Goal: Task Accomplishment & Management: Complete application form

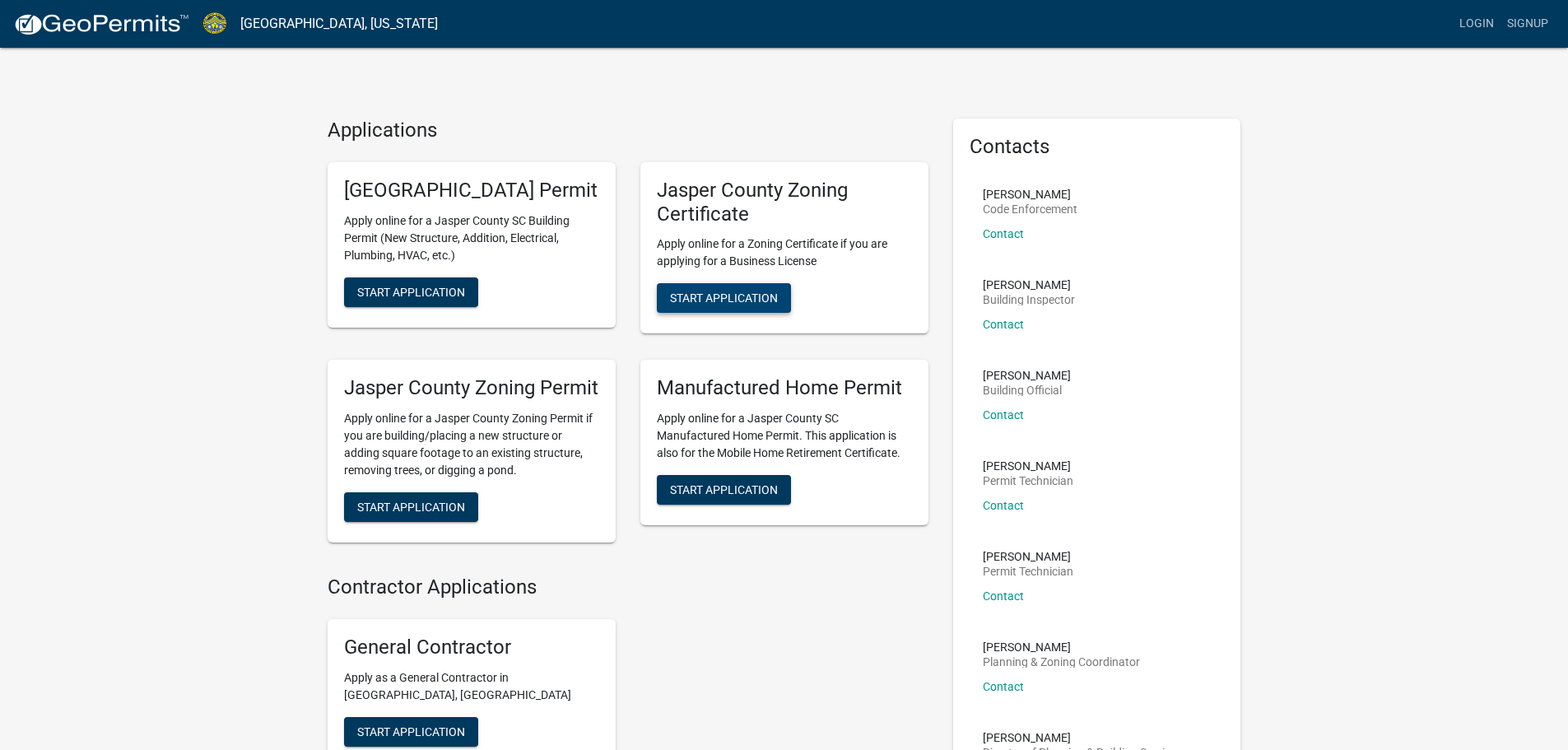
click at [702, 298] on span "Start Application" at bounding box center [725, 299] width 108 height 13
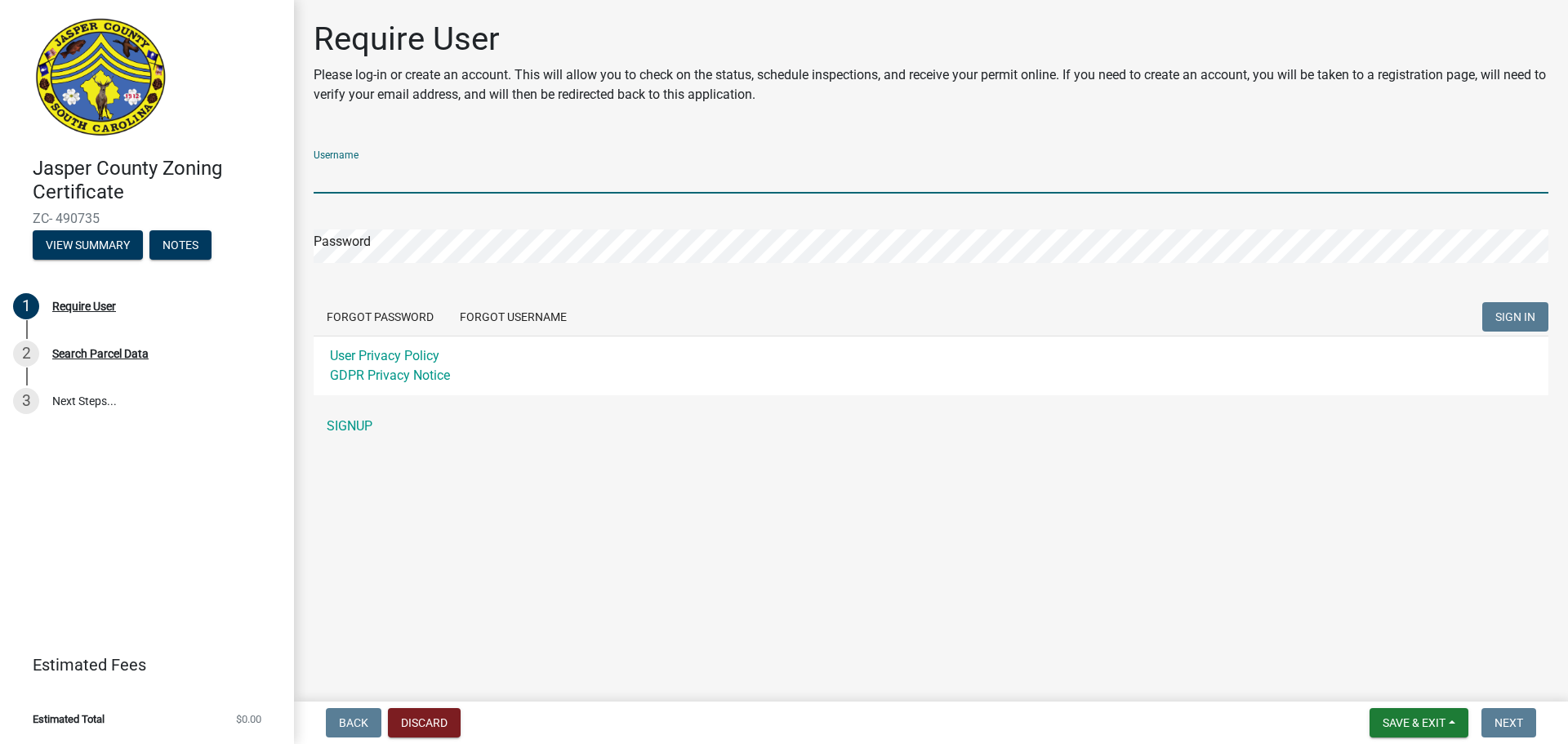
click at [609, 172] on input "Username" at bounding box center [931, 177] width 1235 height 33
click at [548, 323] on button "Forgot Username" at bounding box center [513, 316] width 133 height 29
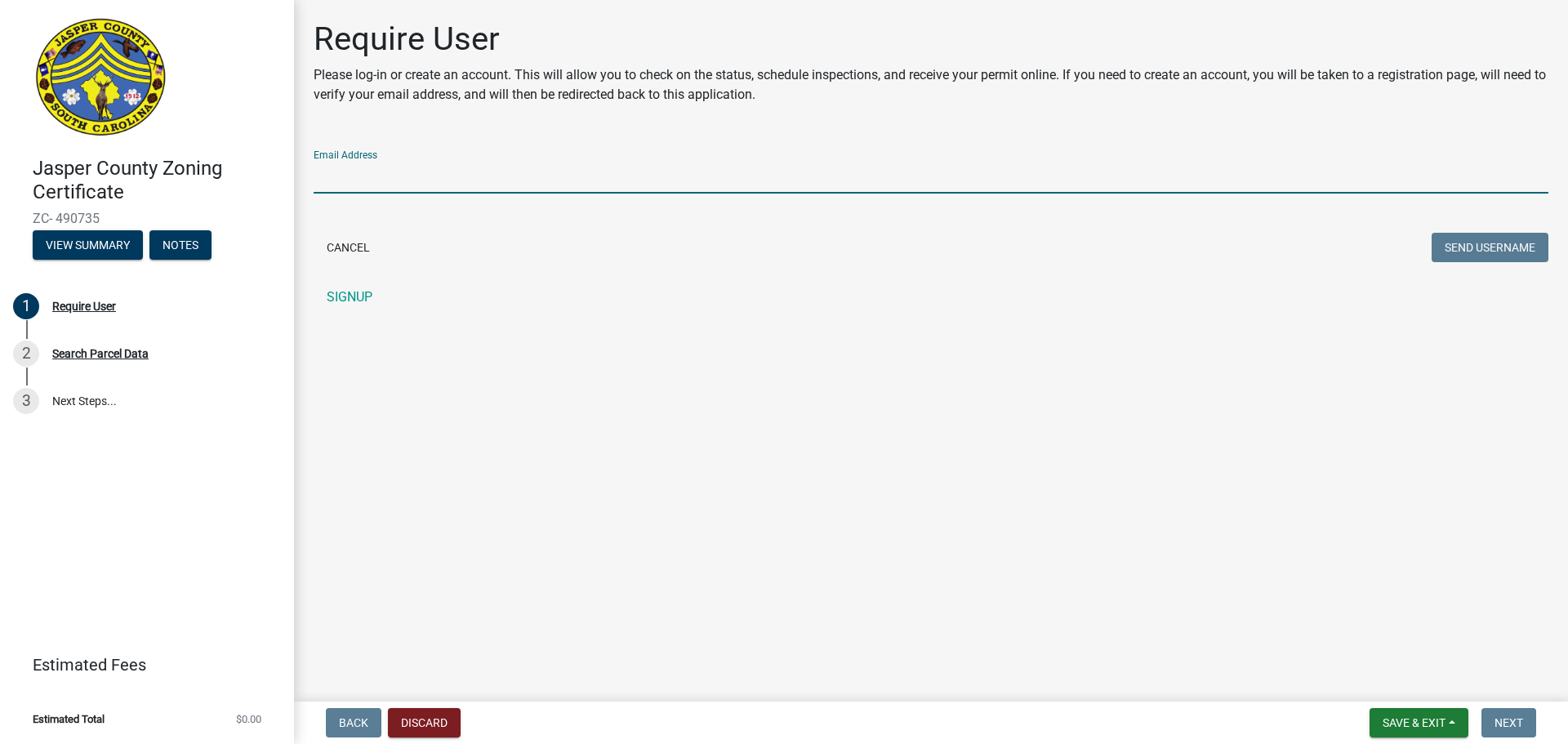
click at [479, 178] on input "Email Address" at bounding box center [931, 177] width 1235 height 33
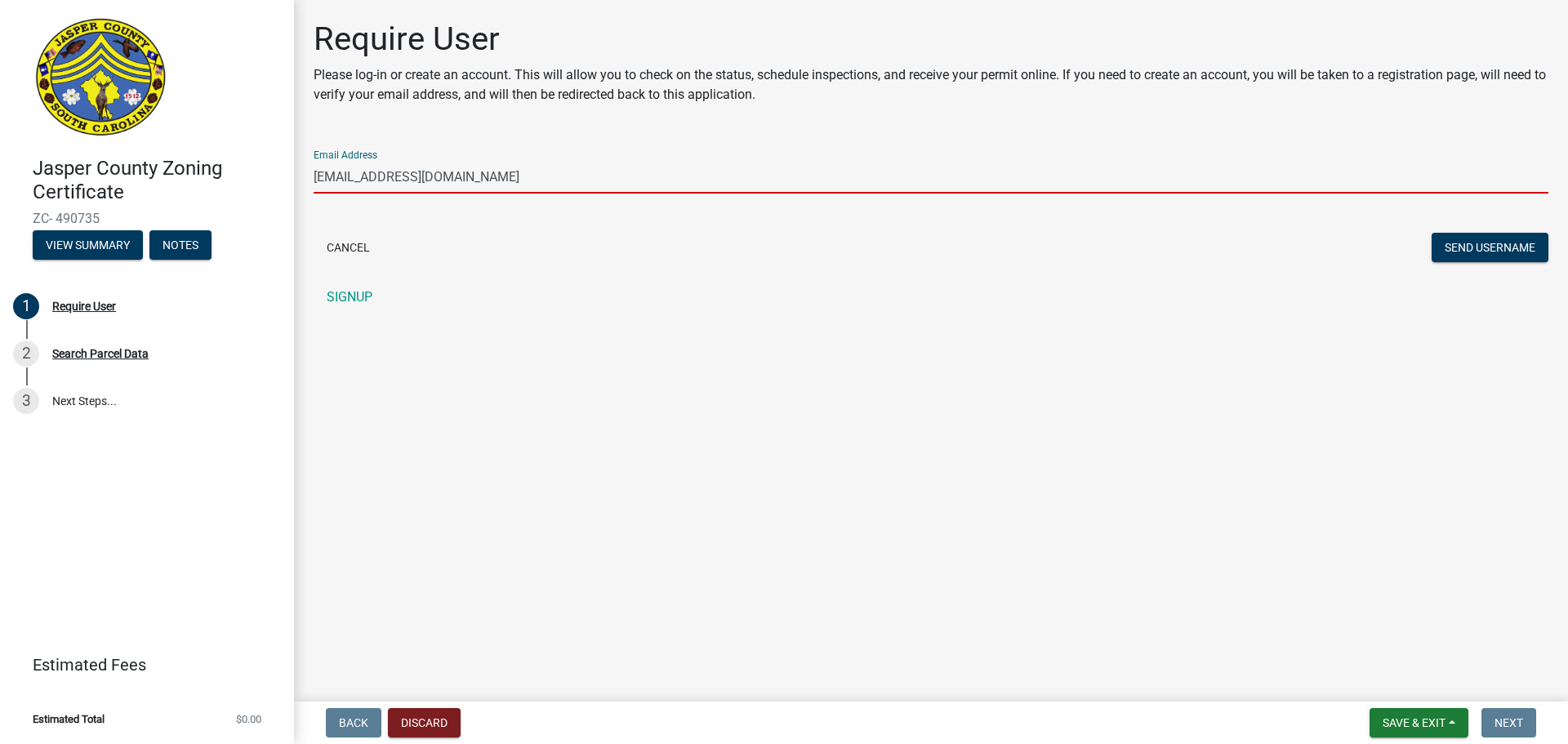
type input "[EMAIL_ADDRESS][DOMAIN_NAME]"
click at [872, 258] on div "Cancel Send Username" at bounding box center [931, 249] width 1235 height 33
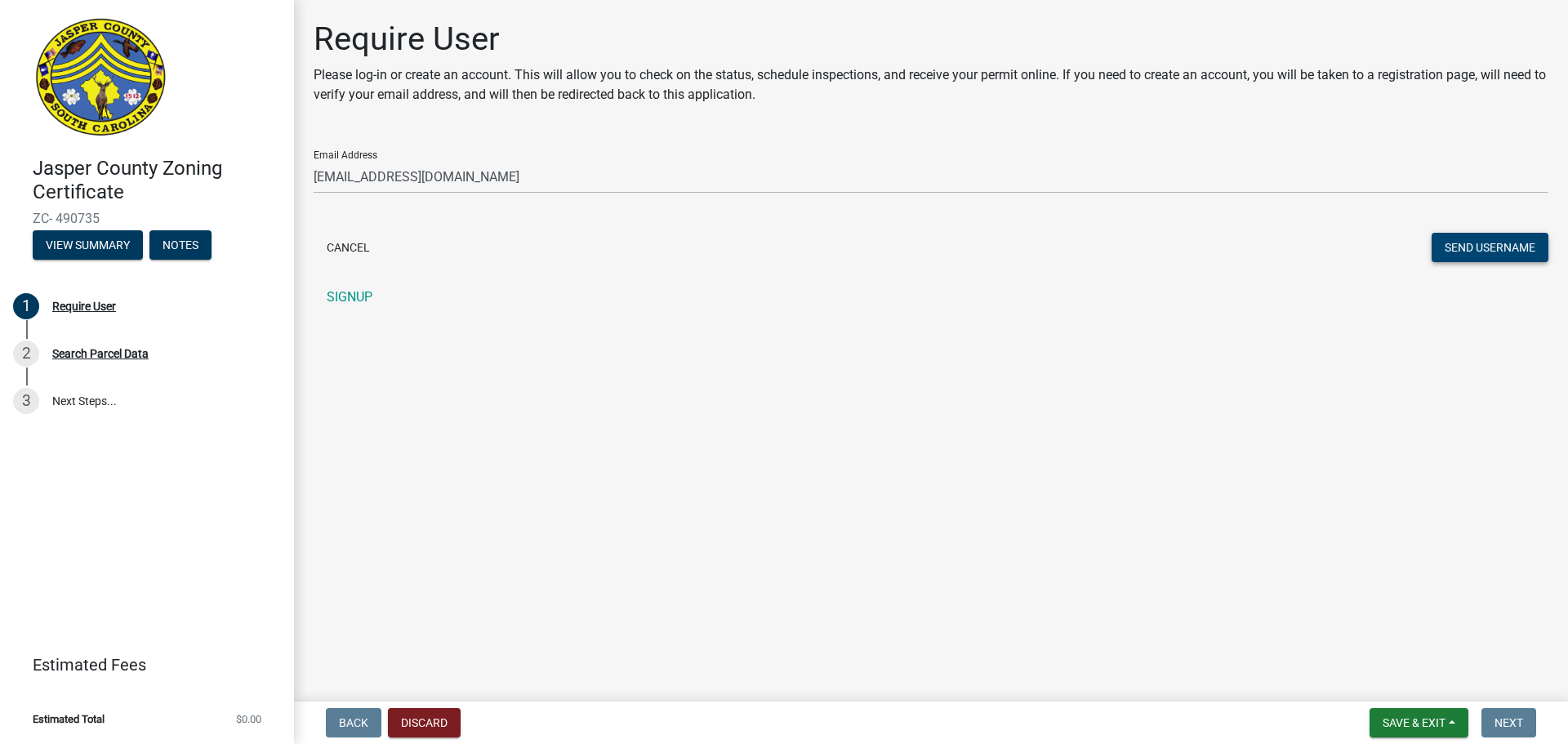
click at [1464, 256] on button "Send Username" at bounding box center [1490, 247] width 117 height 29
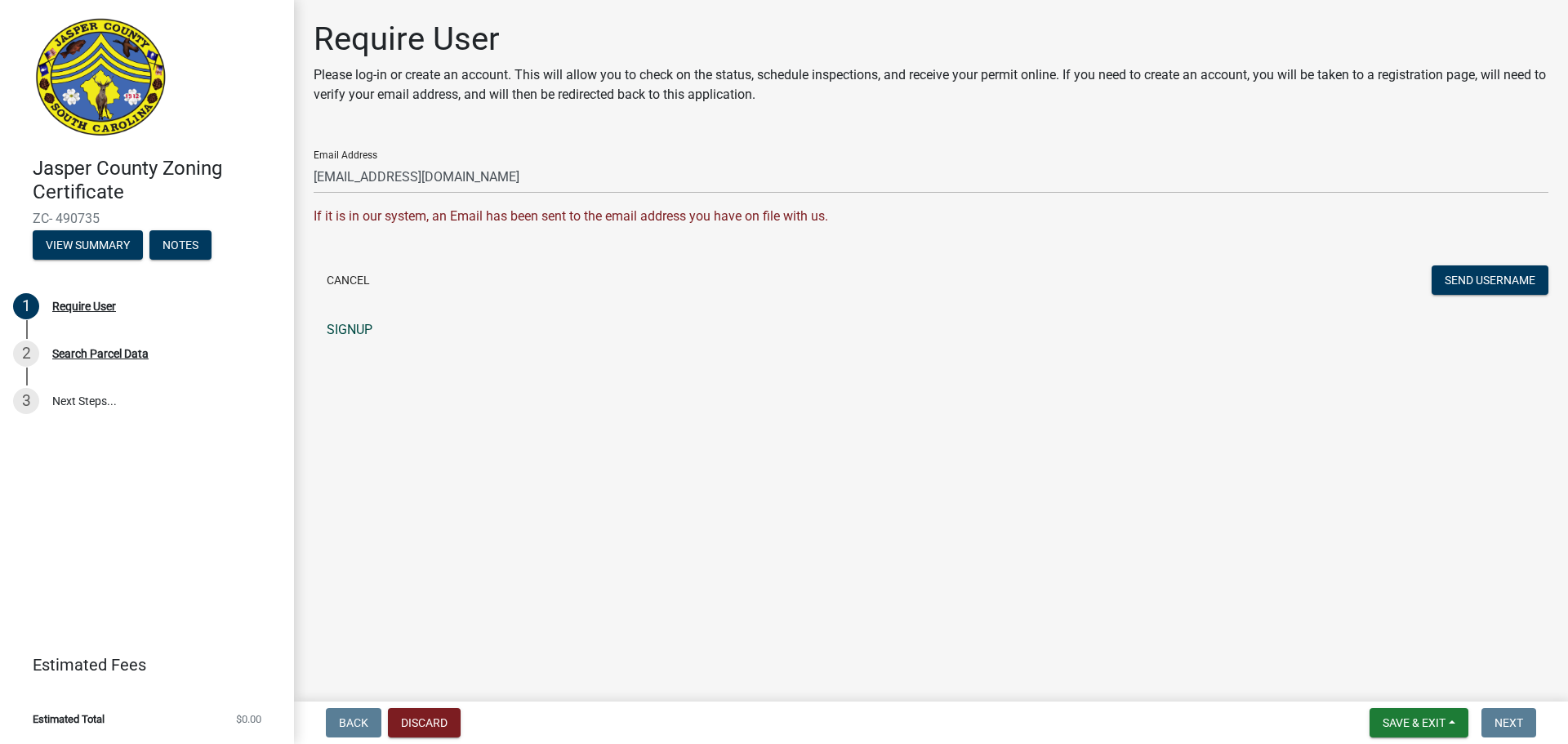
click at [345, 336] on link "SIGNUP" at bounding box center [931, 330] width 1235 height 33
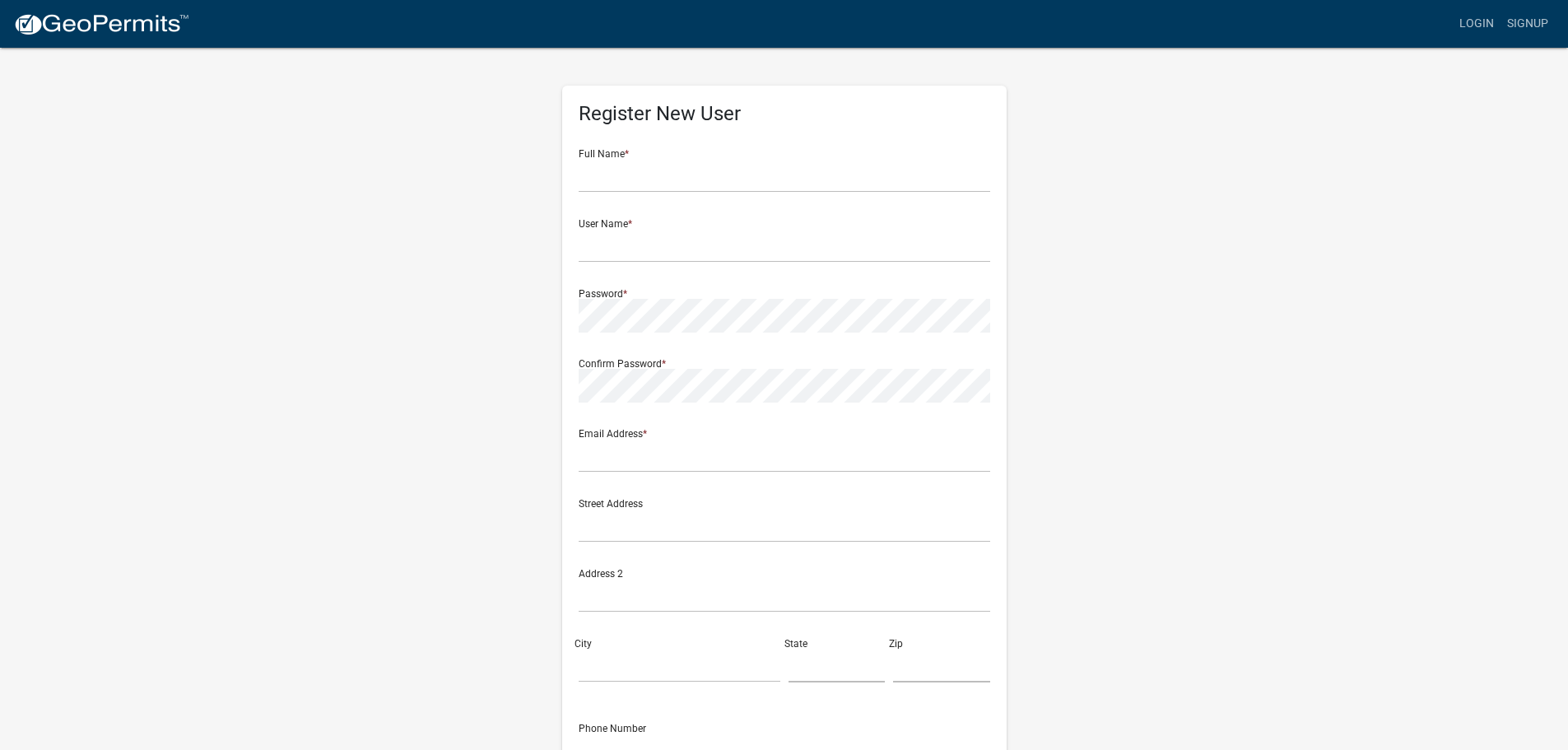
click at [786, 158] on div "Full Name *" at bounding box center [784, 164] width 412 height 57
click at [786, 173] on input "text" at bounding box center [784, 175] width 412 height 34
type input "[PERSON_NAME]"
type input "Riterug1"
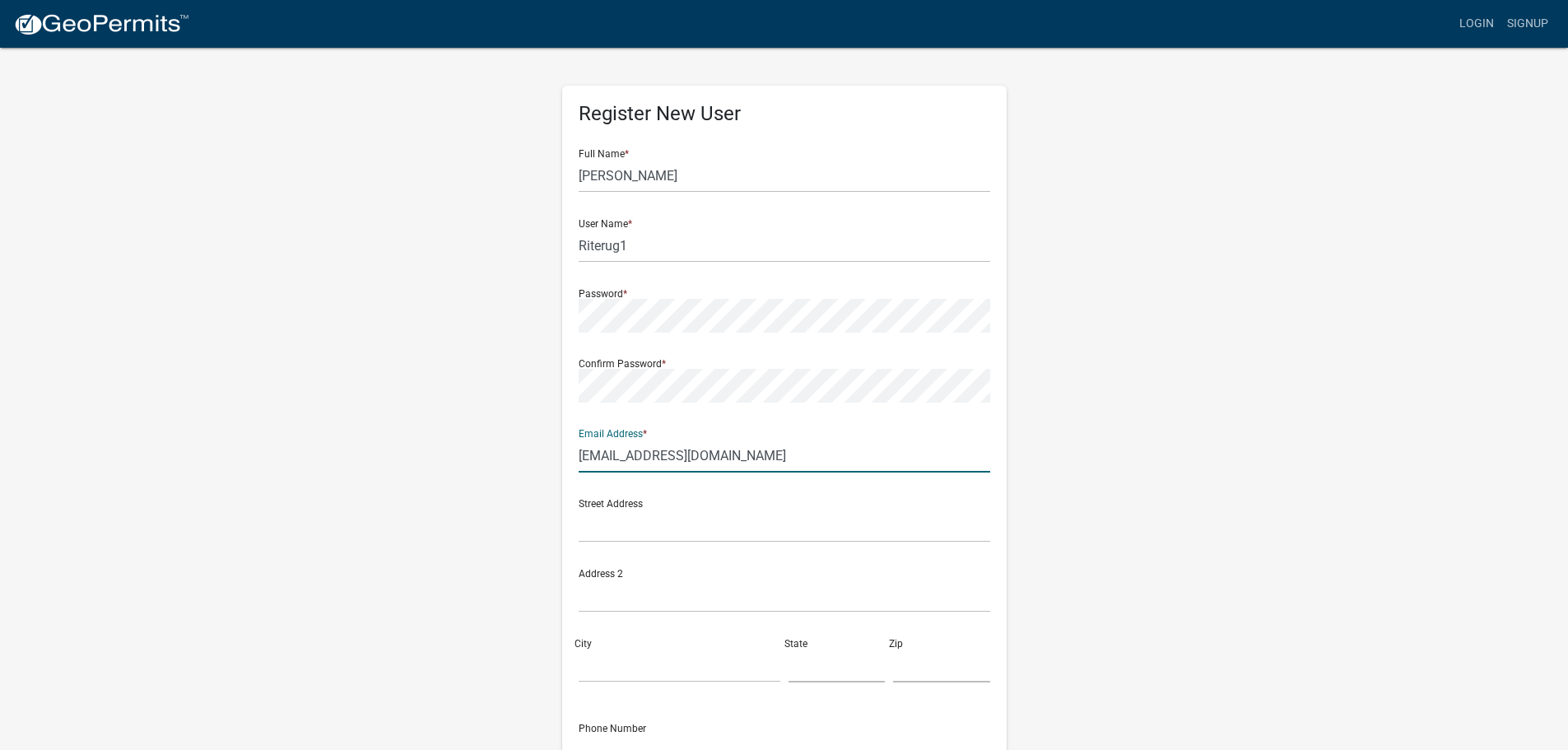
type input "[EMAIL_ADDRESS][DOMAIN_NAME]"
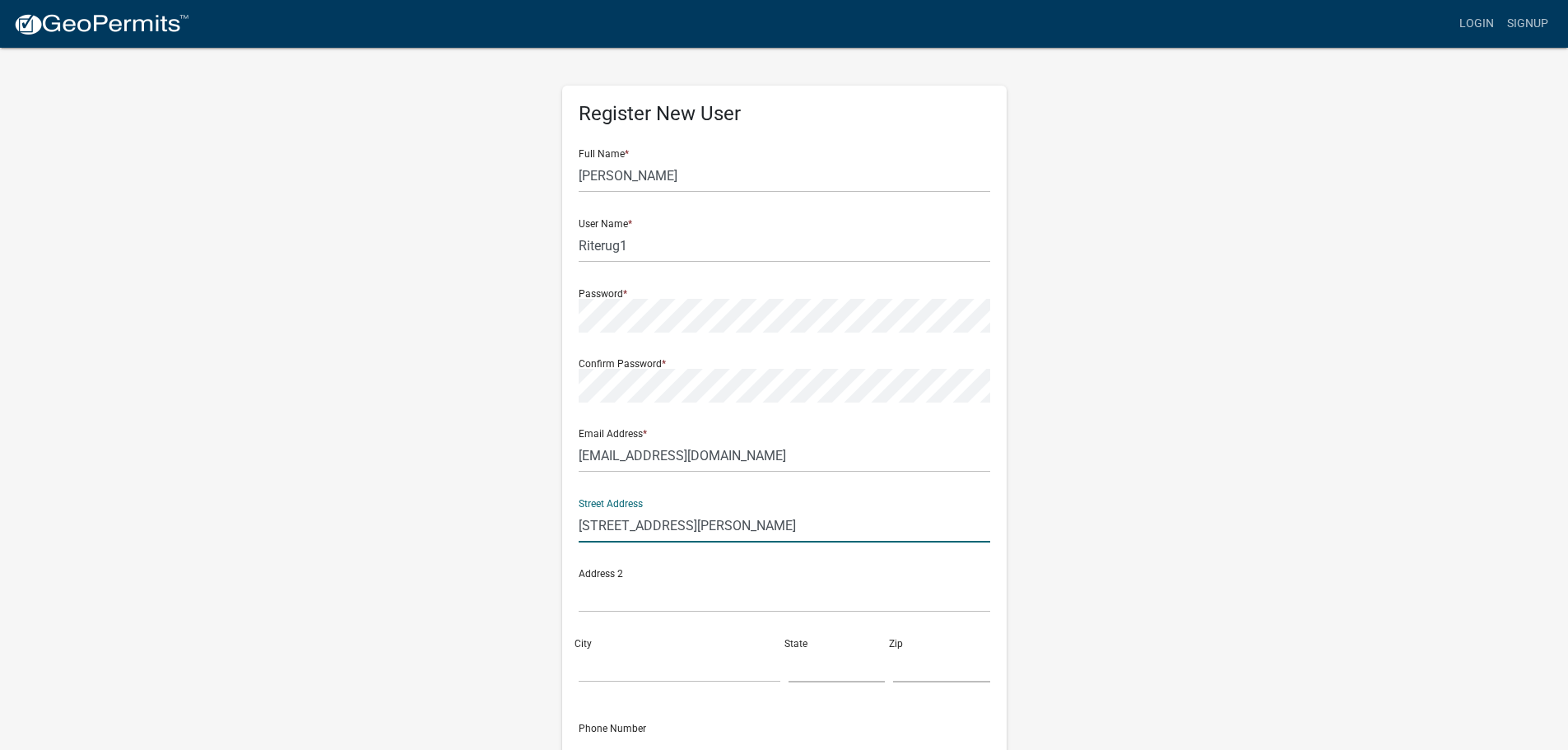
type input "[STREET_ADDRESS][PERSON_NAME]"
type input "Whitehall"
type input "OH"
type input "43213"
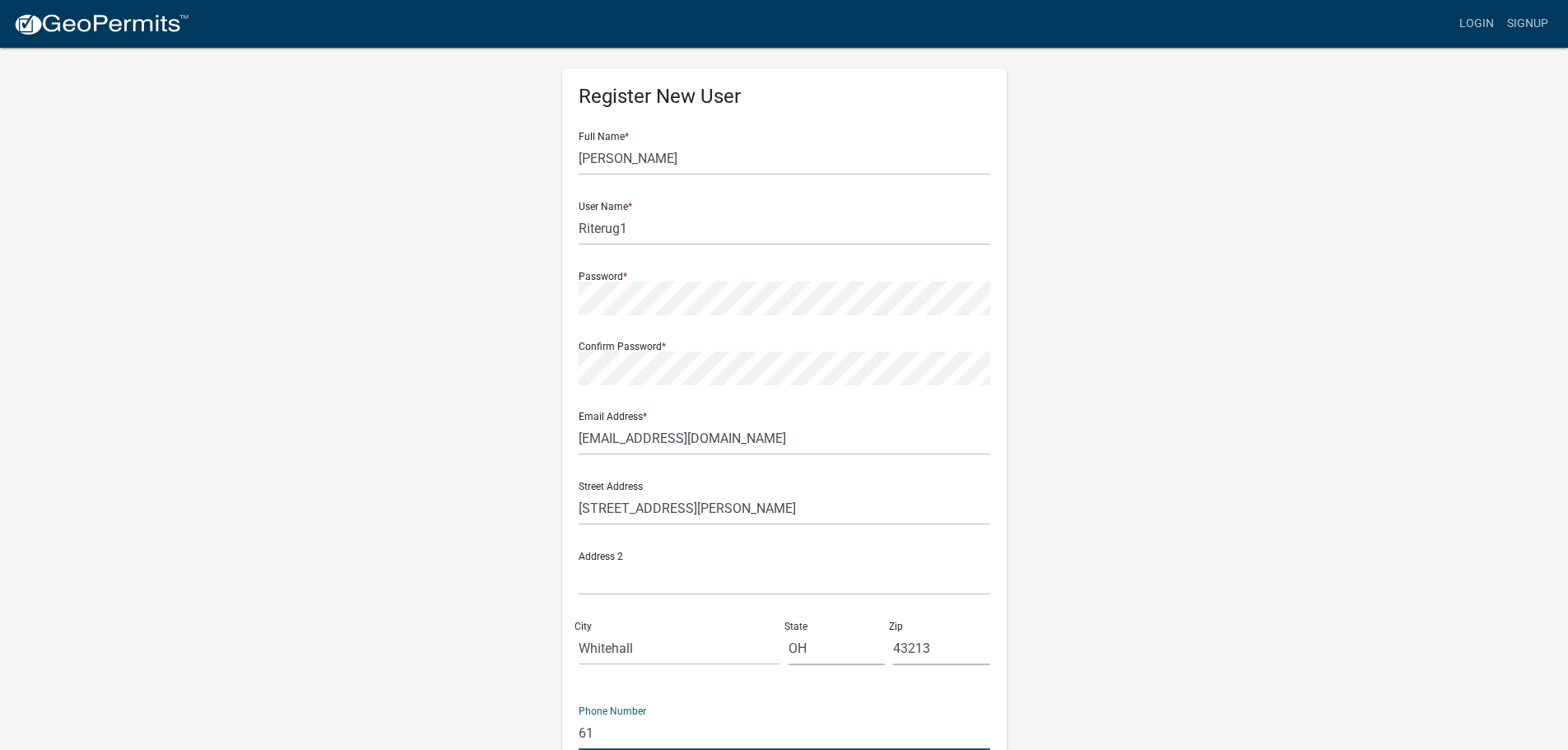
type input "6"
type input "6145734404"
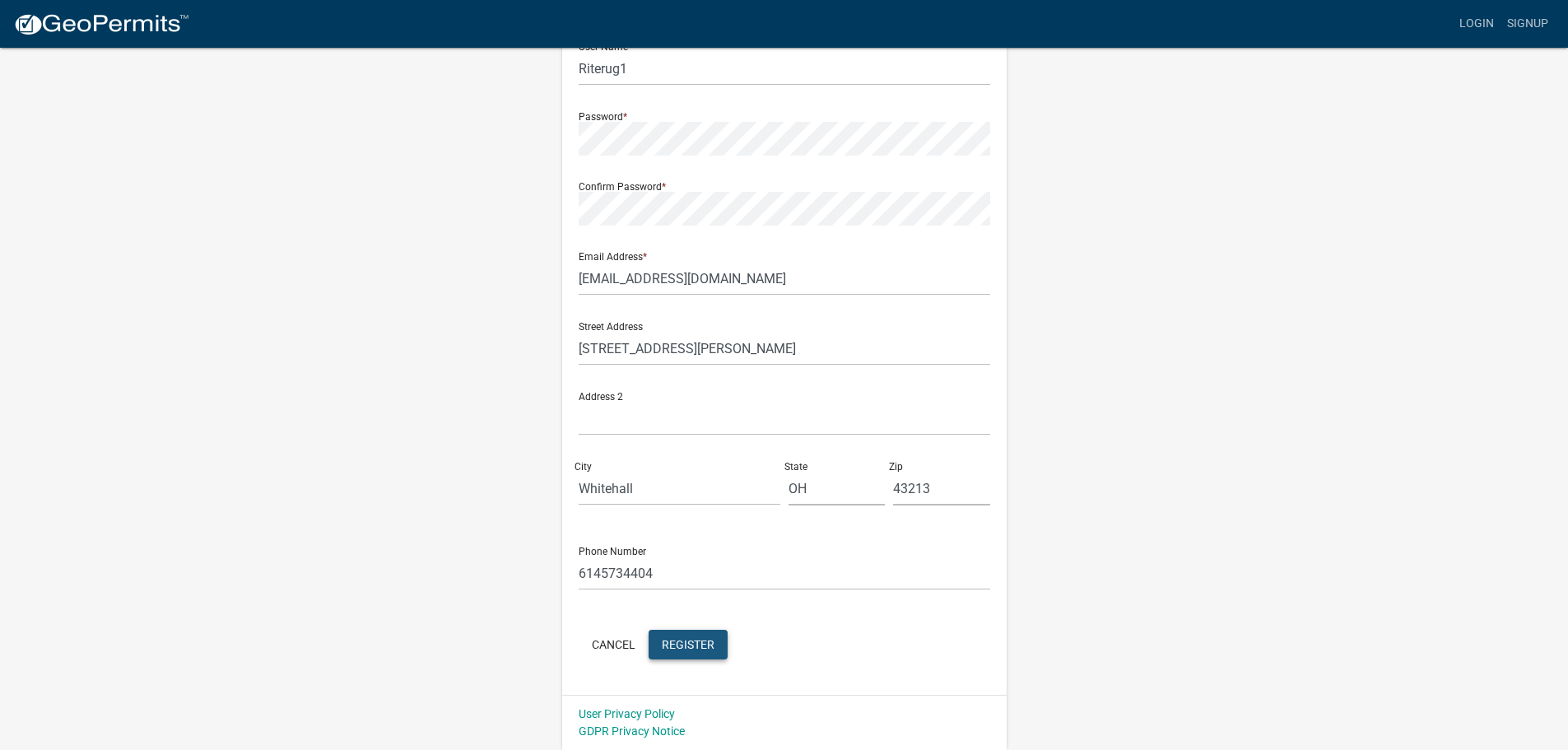
click at [692, 645] on span "Register" at bounding box center [688, 644] width 52 height 13
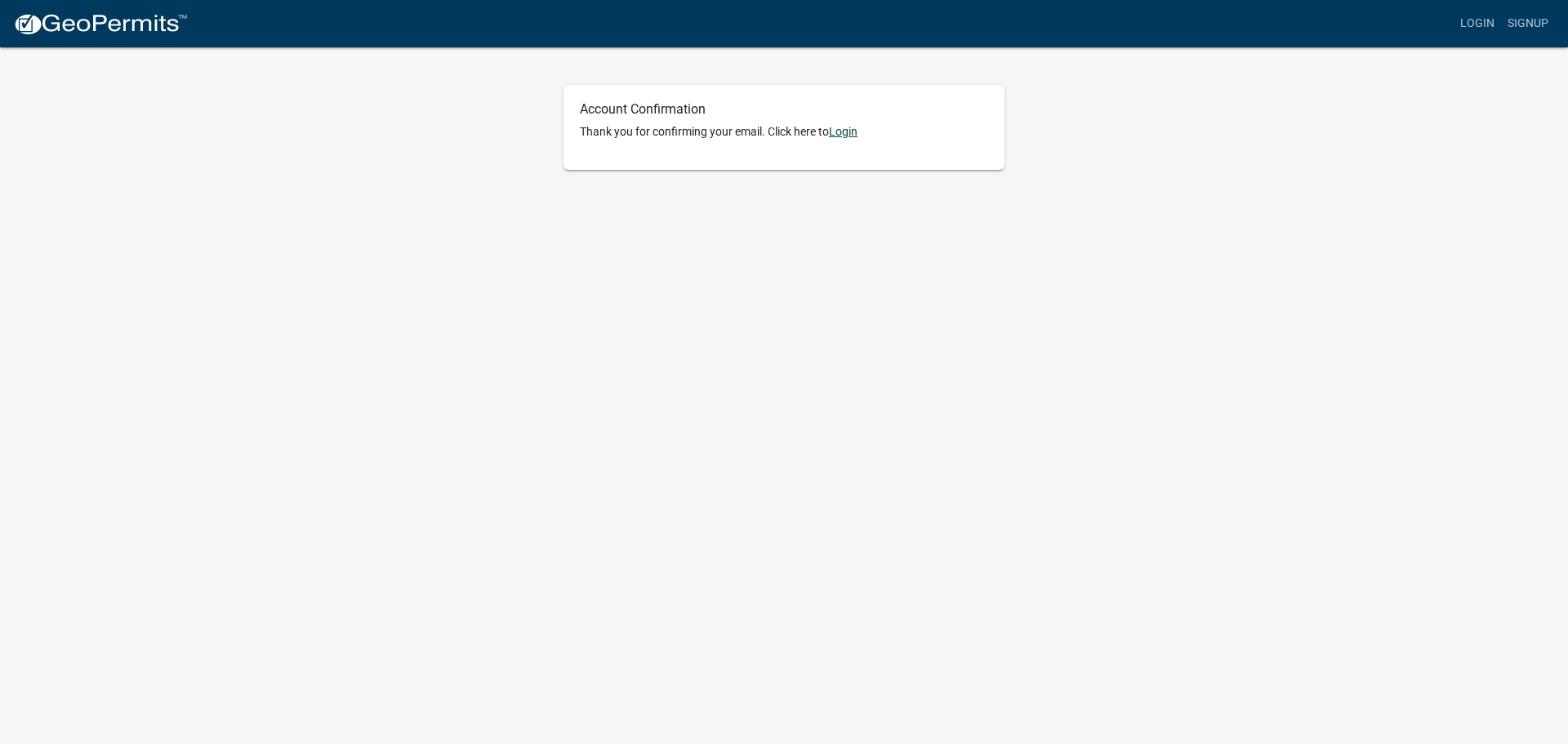
click at [838, 136] on link "Login" at bounding box center [843, 131] width 28 height 13
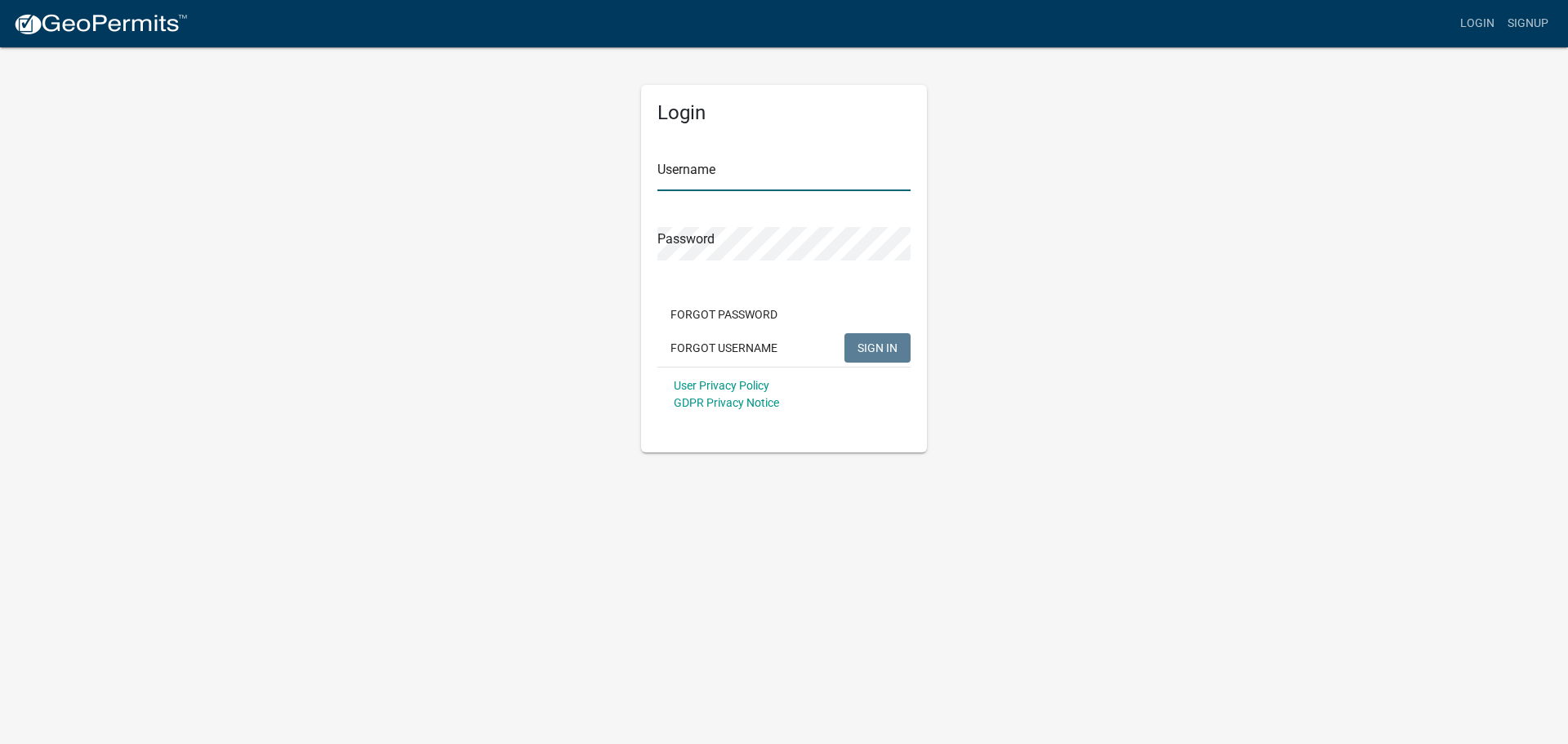
type input "Riterug1"
click at [771, 171] on input "Riterug1" at bounding box center [784, 174] width 254 height 33
click at [894, 360] on button "SIGN IN" at bounding box center [877, 347] width 66 height 29
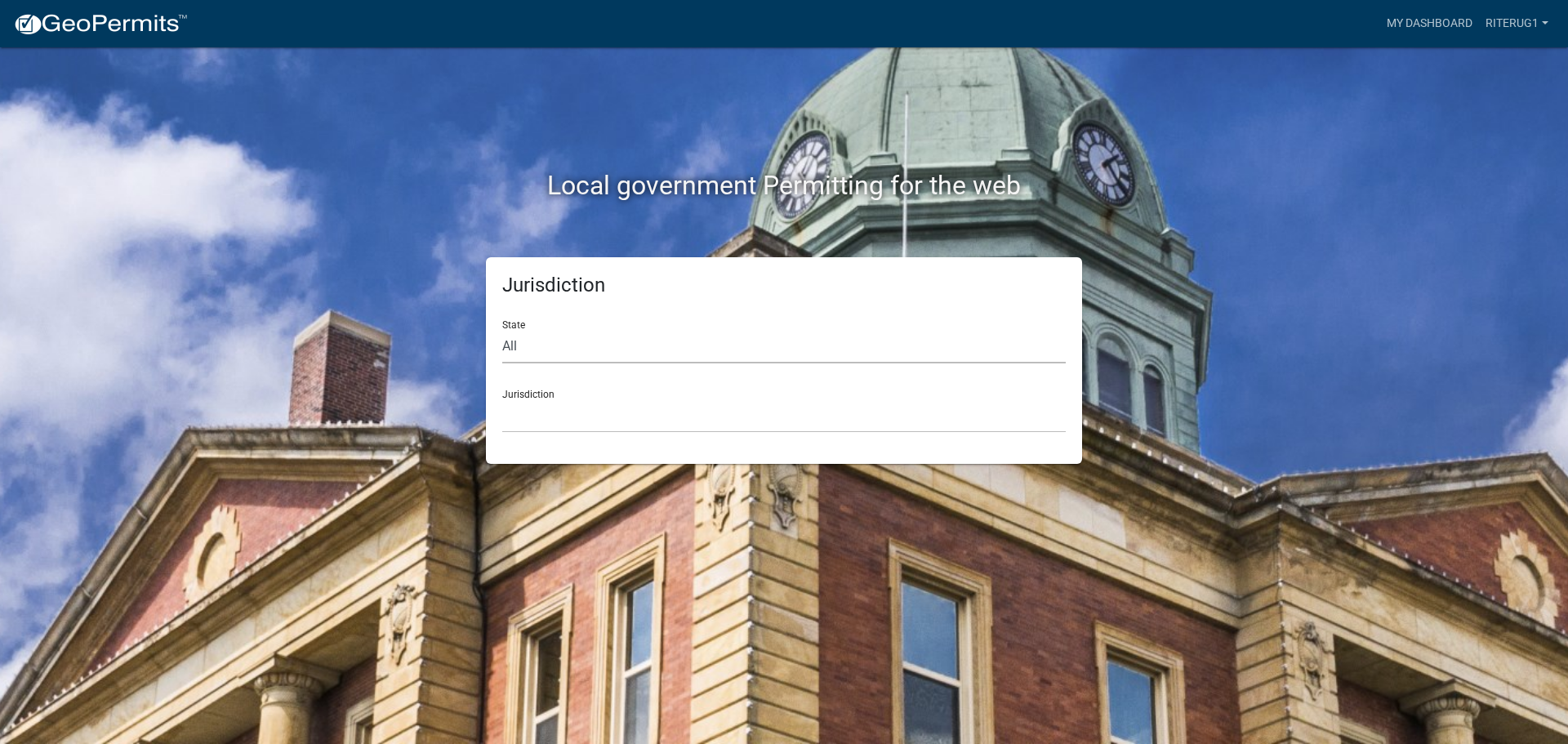
click at [638, 350] on select "All Colorado Georgia Indiana Iowa Kansas Minnesota Ohio South Carolina Wisconsin" at bounding box center [783, 346] width 563 height 33
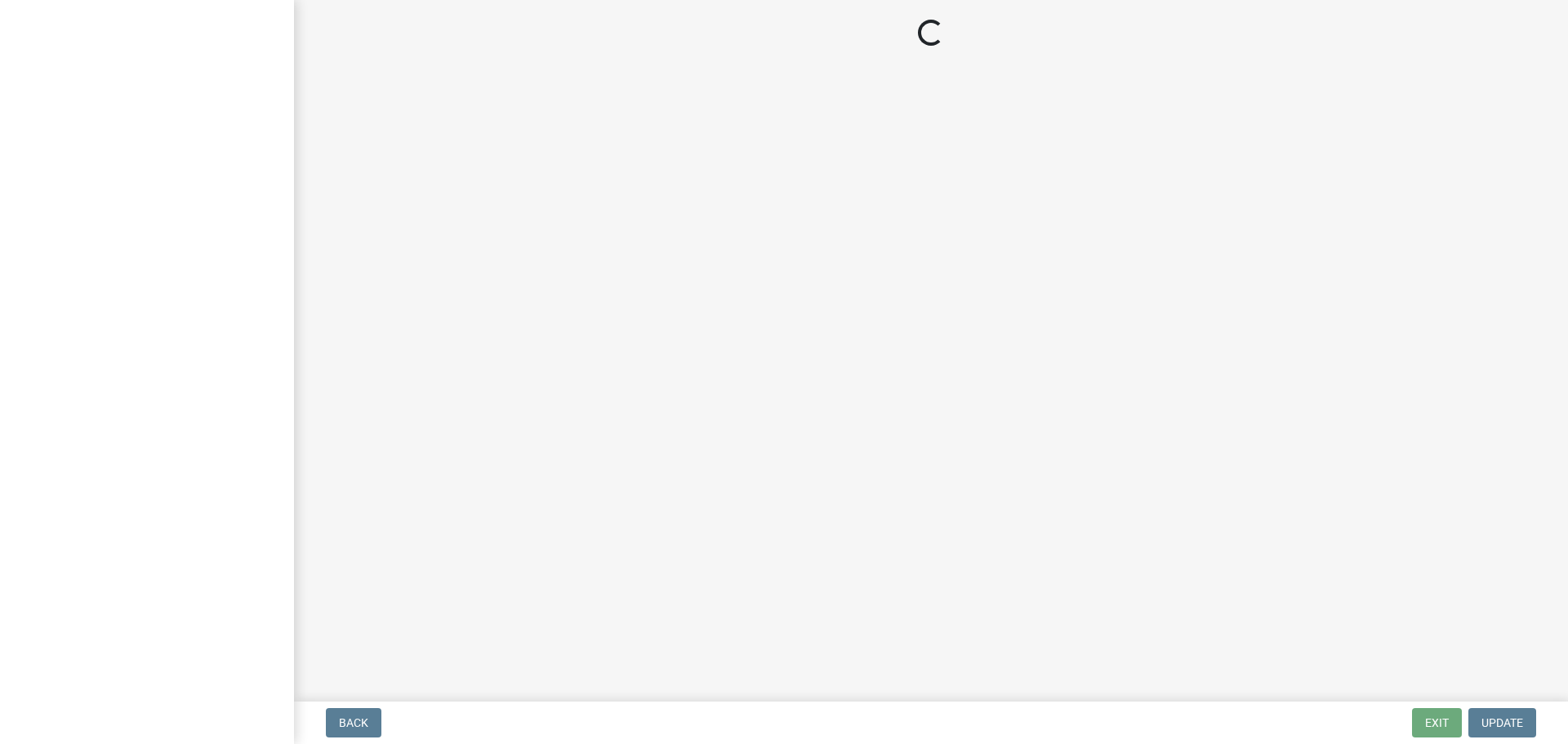
click at [633, 403] on main "Loading..." at bounding box center [930, 347] width 1274 height 695
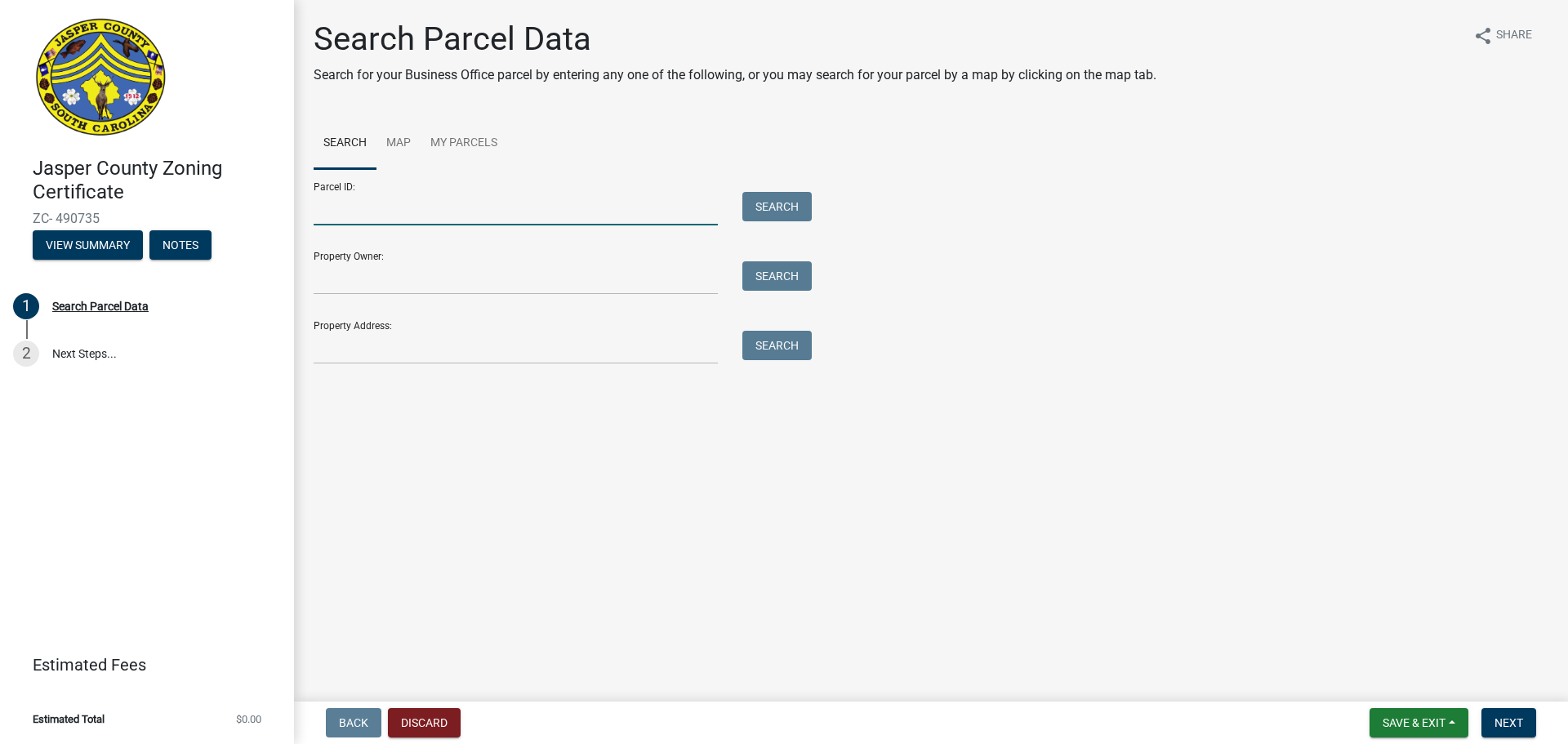
click at [355, 203] on input "Parcel ID:" at bounding box center [515, 208] width 404 height 33
click at [385, 144] on link "Map" at bounding box center [398, 144] width 44 height 52
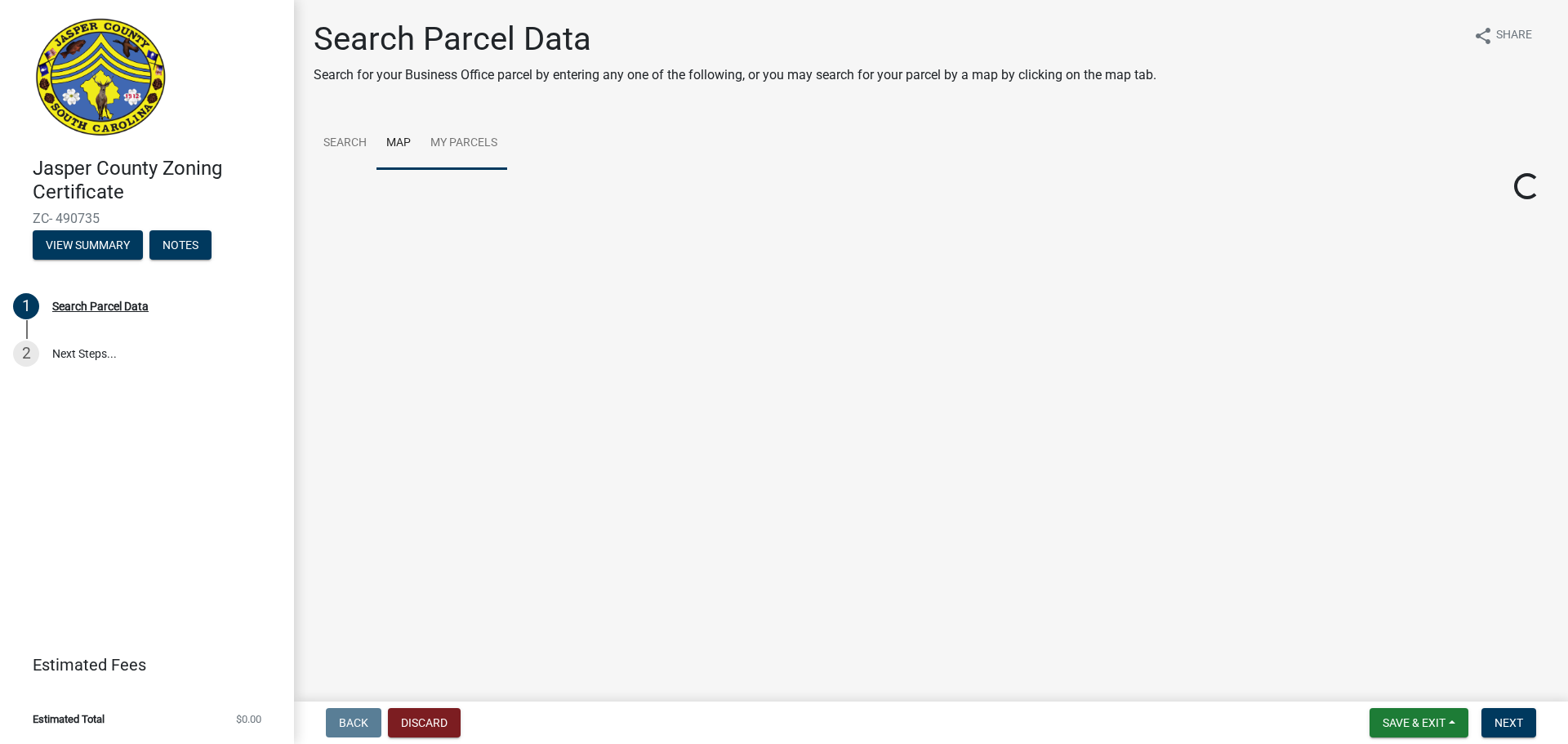
click at [476, 144] on link "My Parcels" at bounding box center [464, 144] width 86 height 52
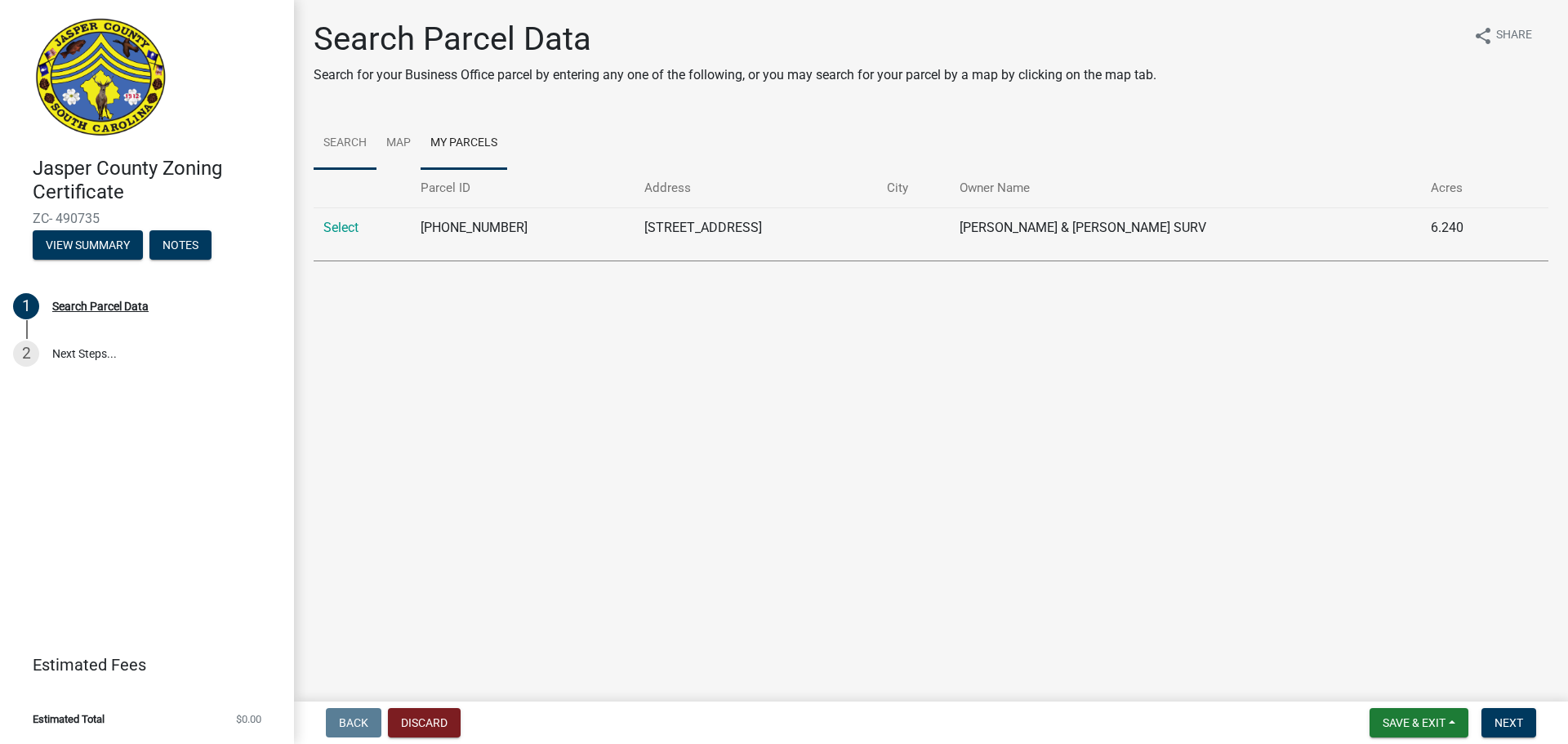
click at [366, 146] on link "Search" at bounding box center [345, 144] width 63 height 52
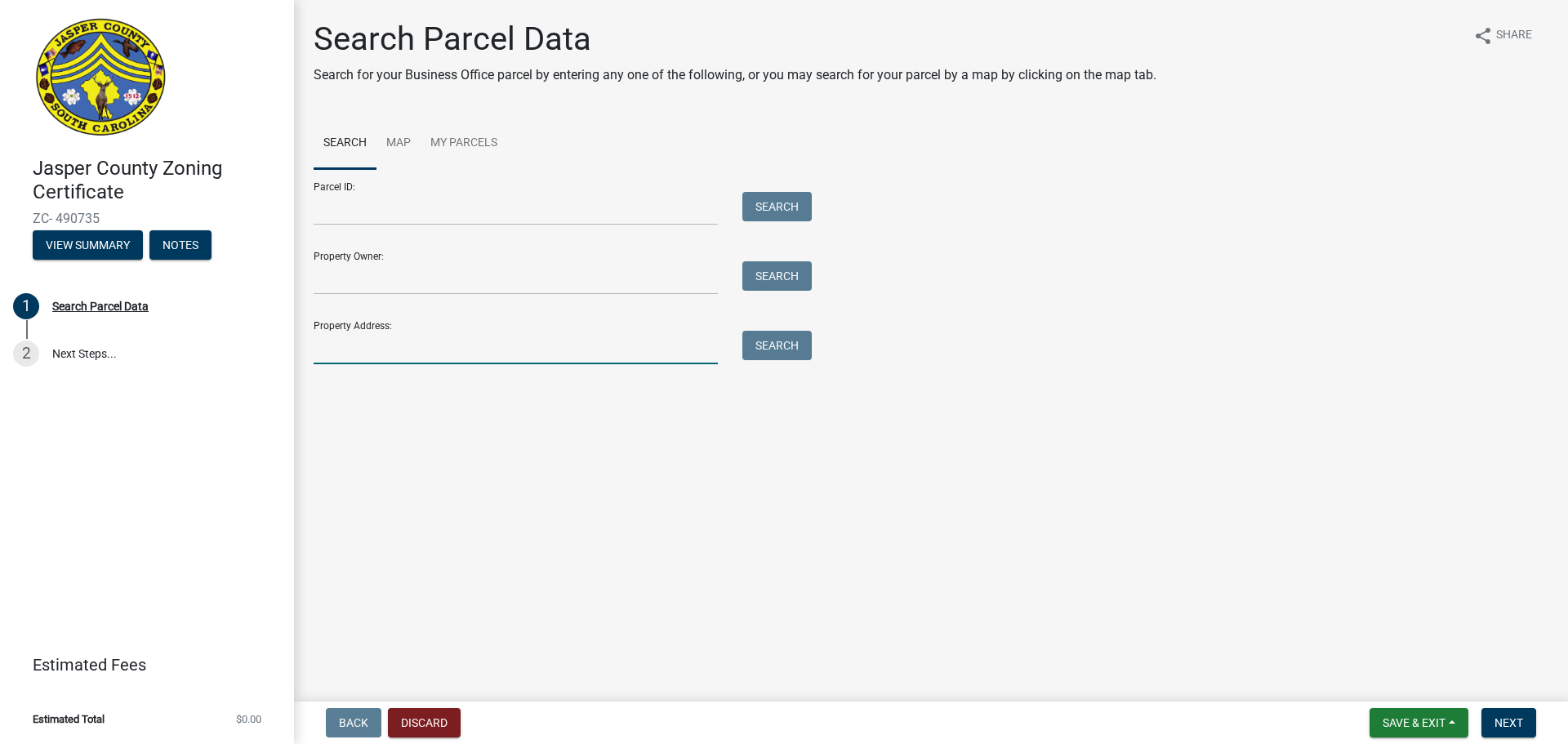
click at [392, 359] on input "Property Address:" at bounding box center [515, 347] width 404 height 33
click at [625, 427] on main "Search Parcel Data Search for your Business Office parcel by entering any one o…" at bounding box center [930, 347] width 1274 height 695
click at [454, 351] on input "Property Address:" at bounding box center [515, 347] width 404 height 33
click at [468, 317] on div "Property Address: 172 Search" at bounding box center [559, 336] width 490 height 56
click at [469, 346] on input "172" at bounding box center [515, 347] width 404 height 33
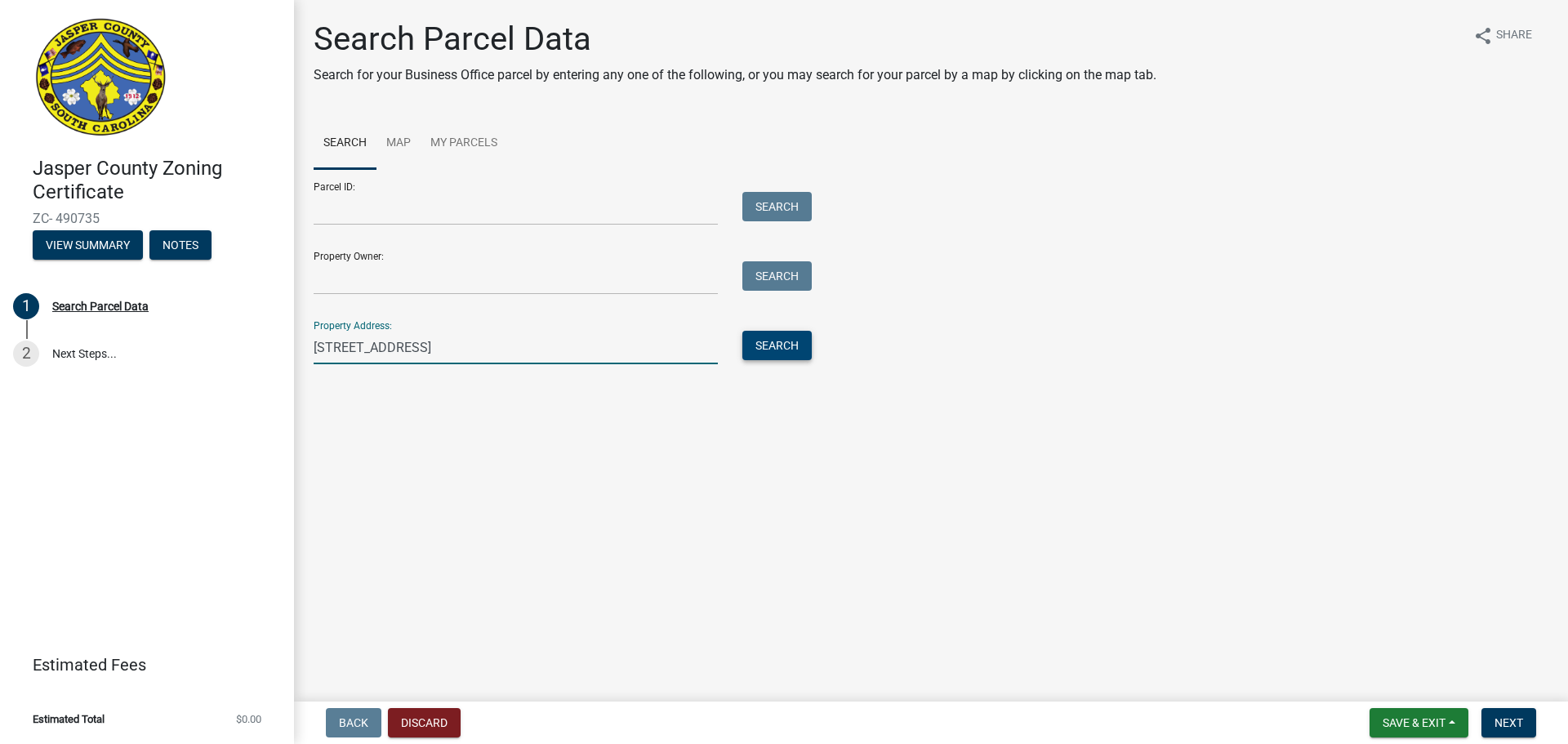
type input "[STREET_ADDRESS]"
click at [755, 354] on button "Search" at bounding box center [776, 345] width 69 height 29
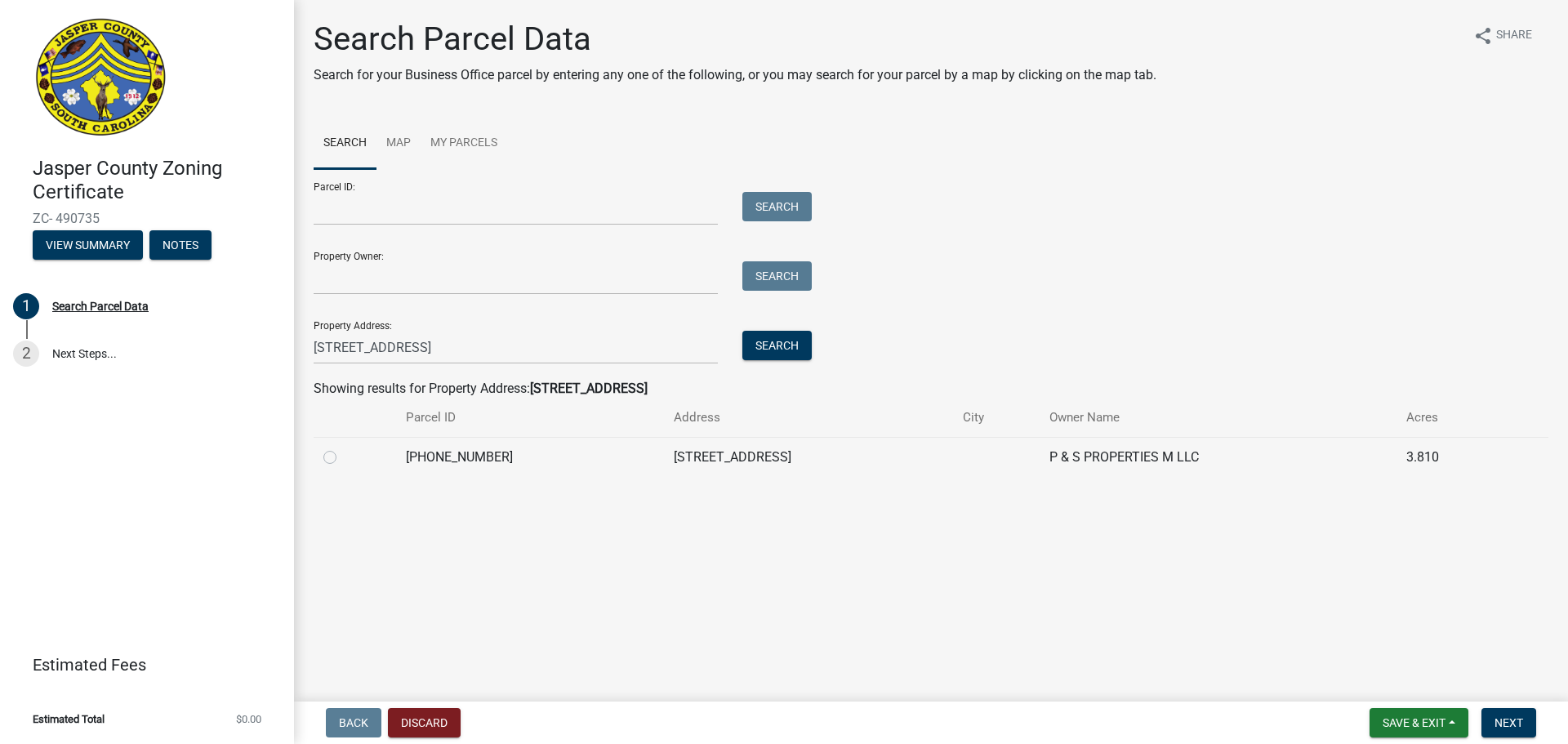
click at [894, 468] on td "[STREET_ADDRESS]" at bounding box center [809, 457] width 290 height 40
click at [331, 463] on div at bounding box center [355, 457] width 63 height 19
click at [343, 448] on label at bounding box center [343, 448] width 0 height 0
click at [343, 459] on input "radio" at bounding box center [348, 453] width 11 height 11
radio input "true"
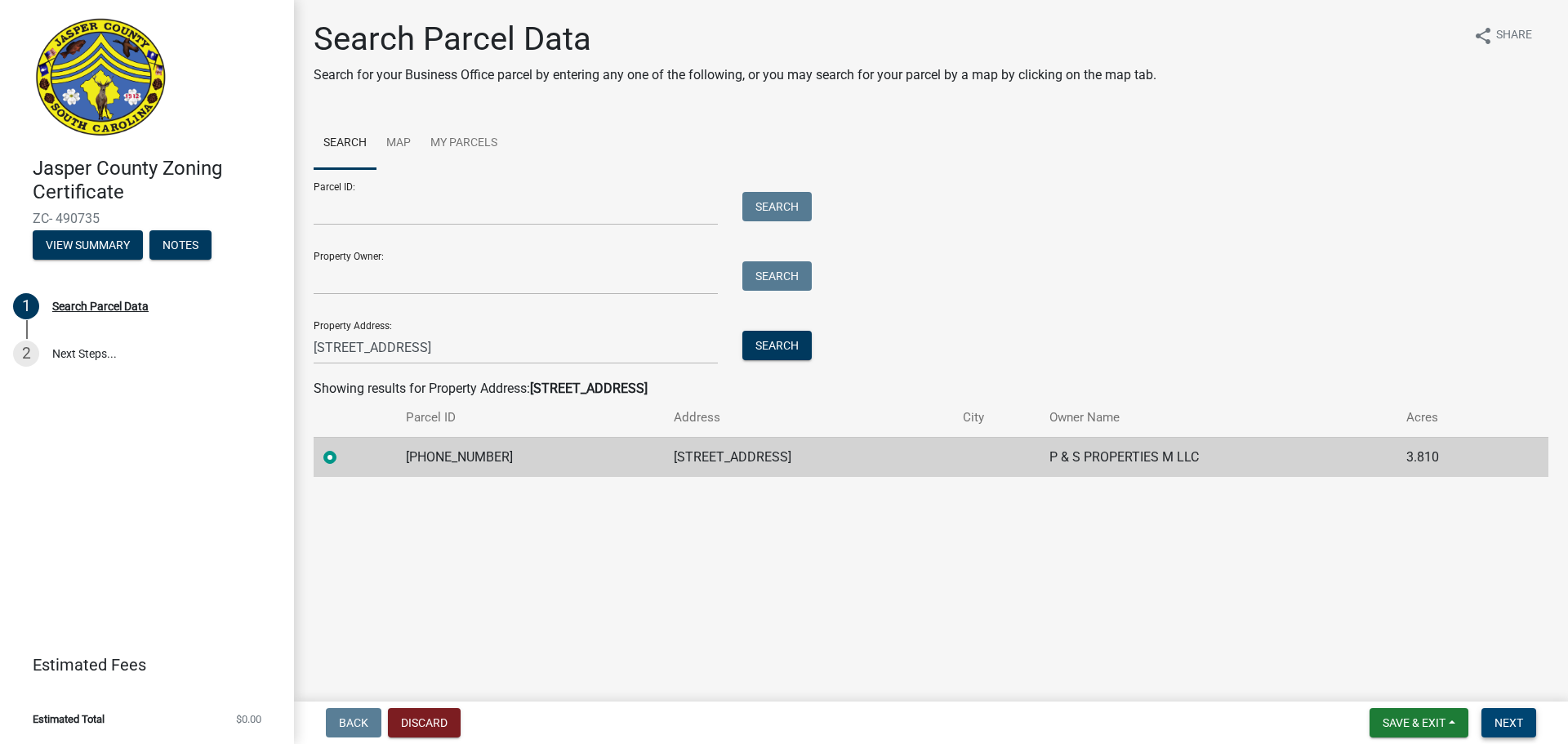
click at [1514, 726] on span "Next" at bounding box center [1509, 723] width 28 height 13
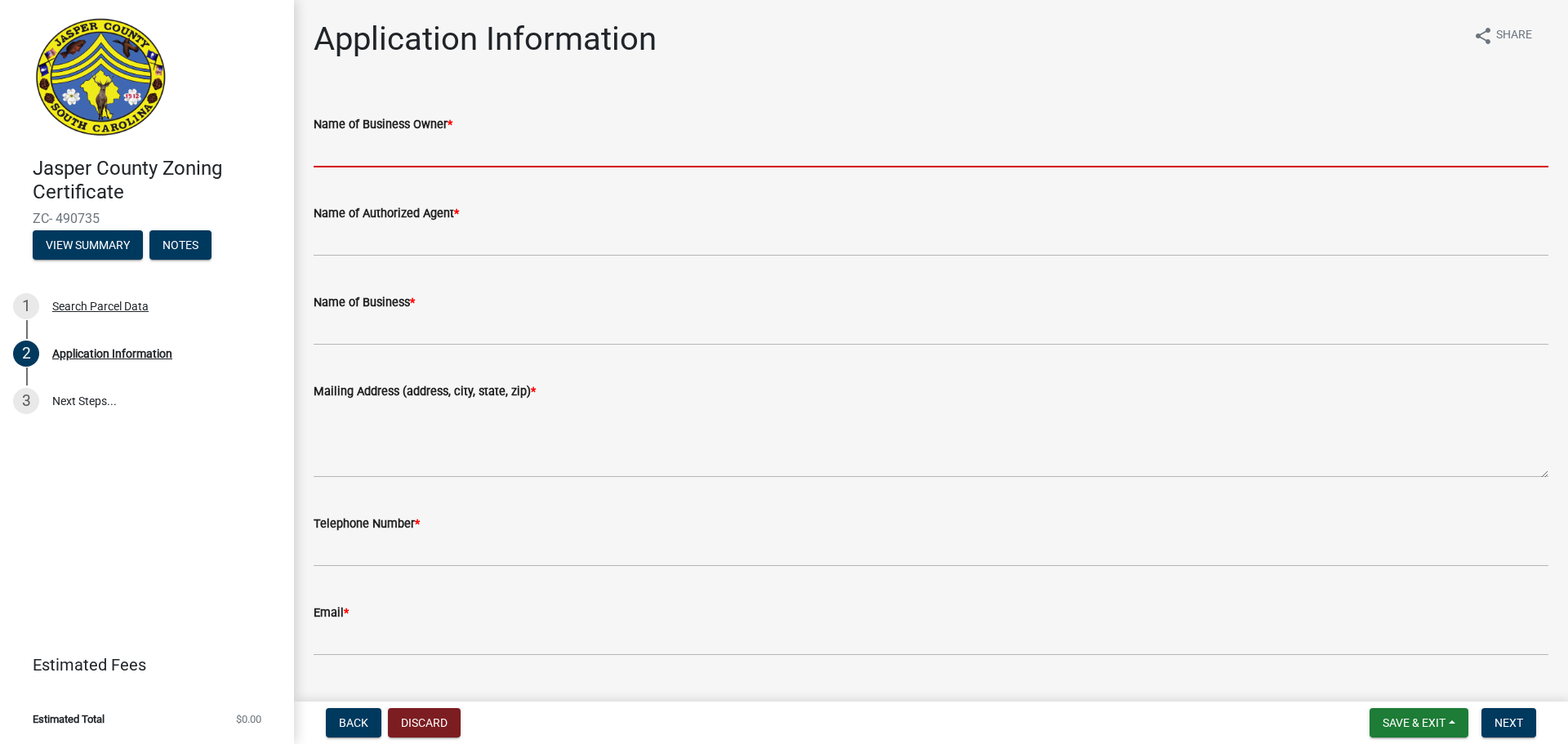
click at [441, 154] on input "Name of Business Owner *" at bounding box center [931, 151] width 1235 height 33
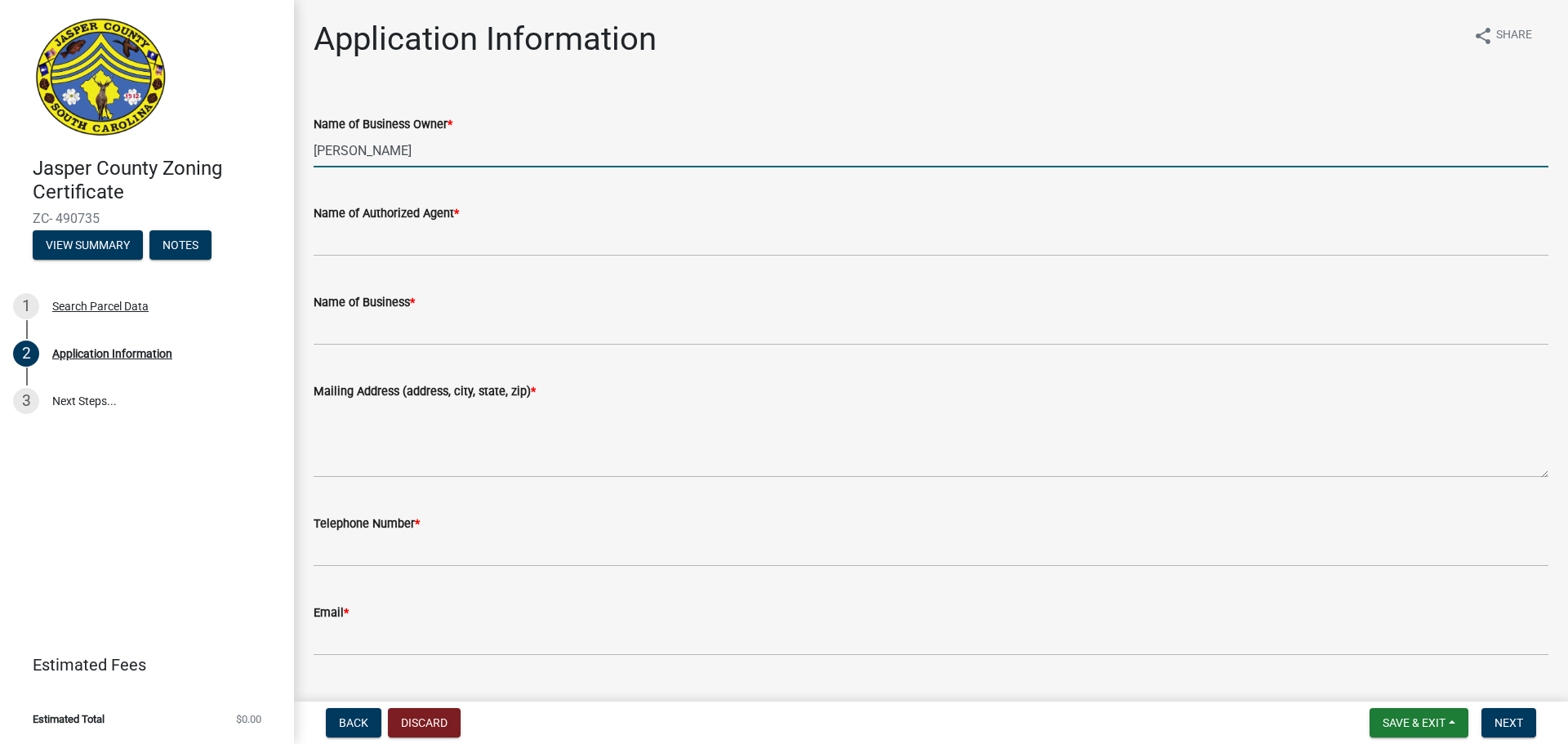
type input "[PERSON_NAME]"
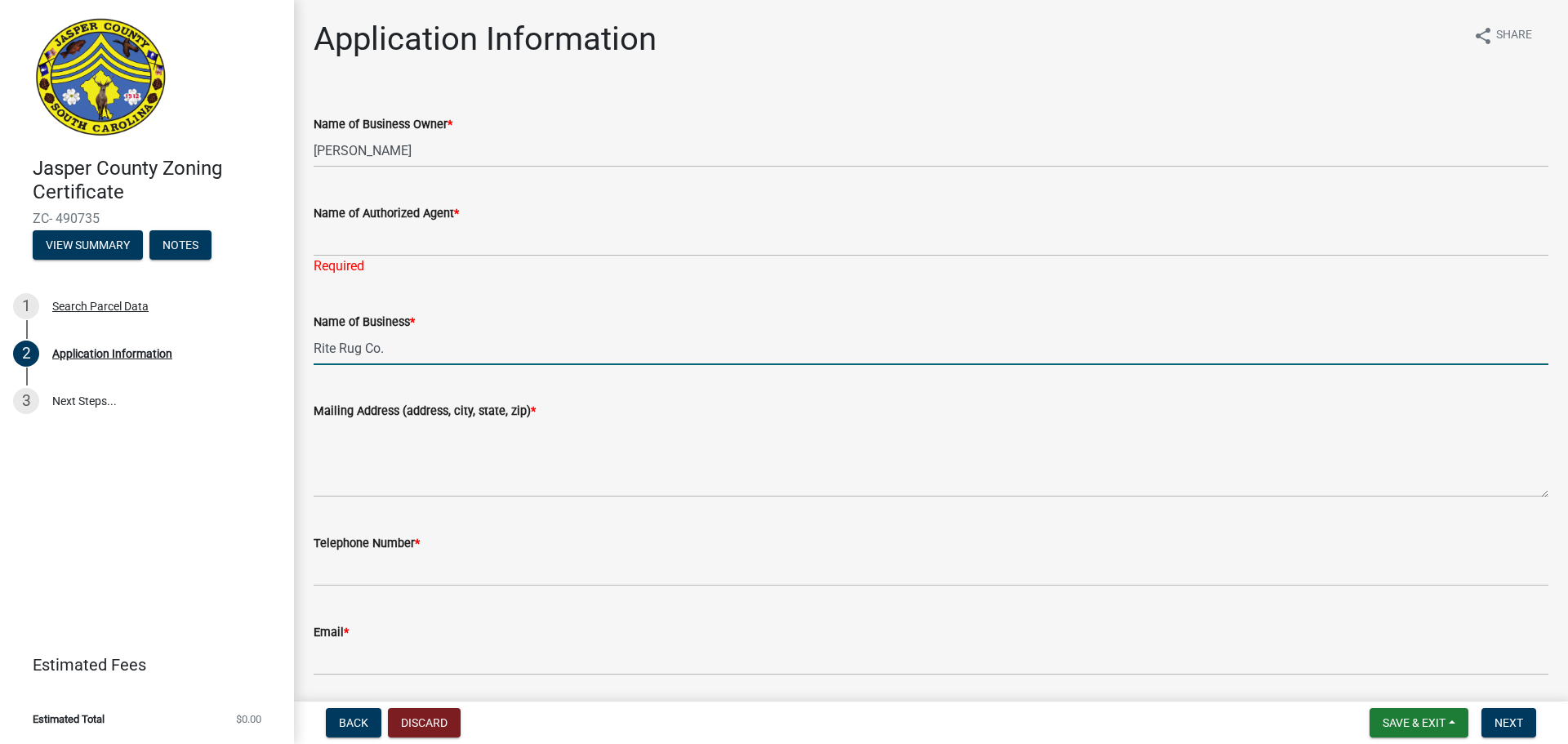
type input "Rite Rug Co."
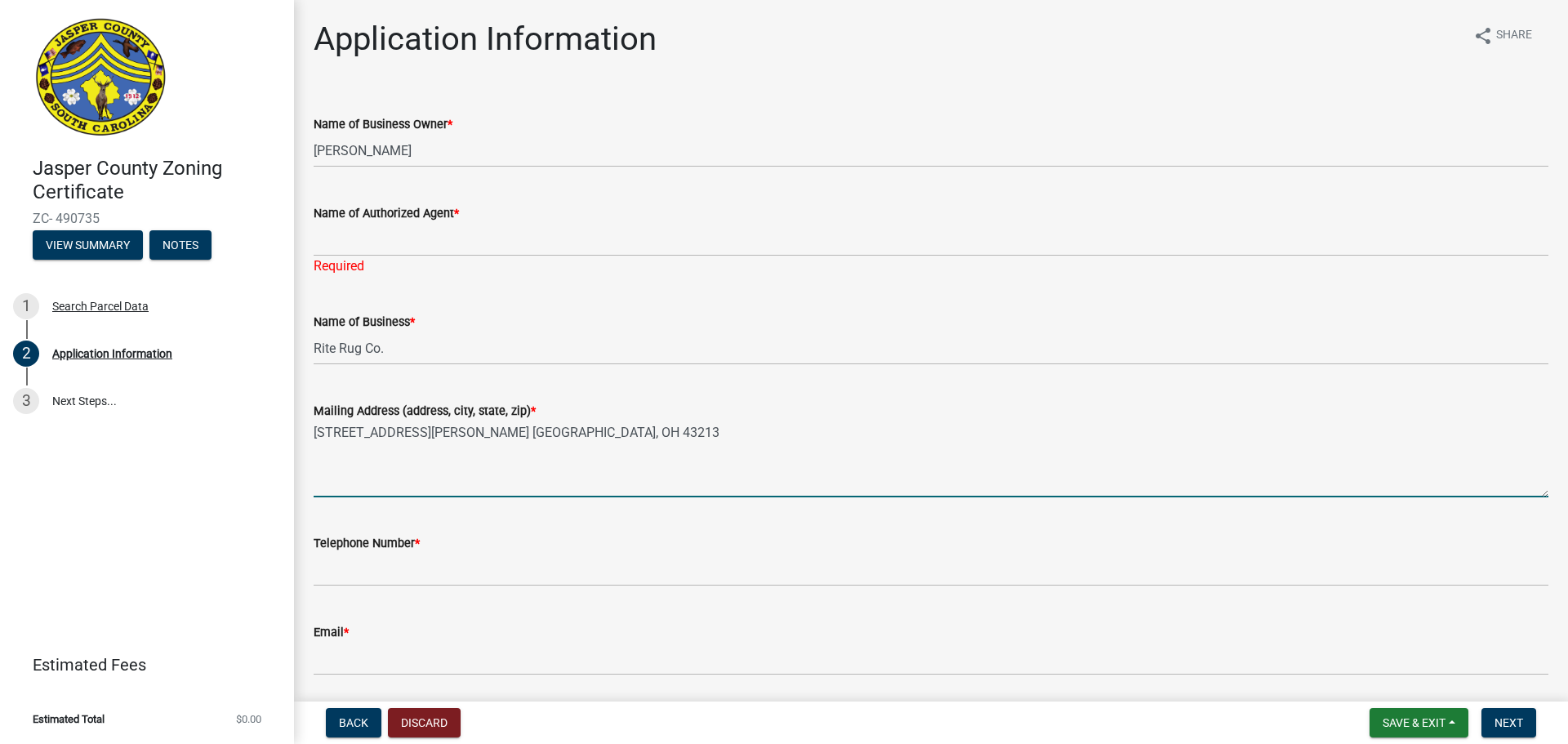
type textarea "[STREET_ADDRESS][PERSON_NAME] [GEOGRAPHIC_DATA], OH 43213"
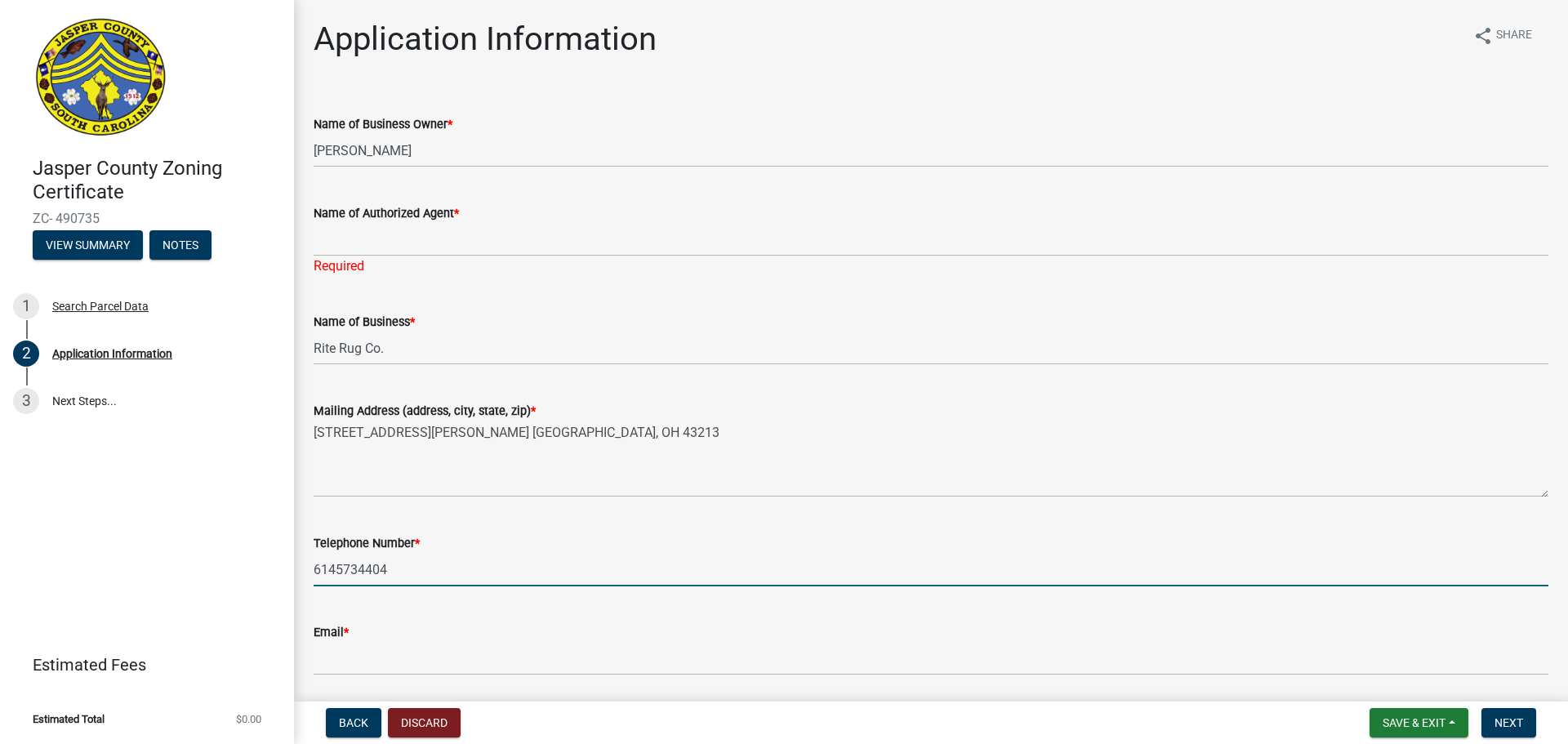
type input "6145734404"
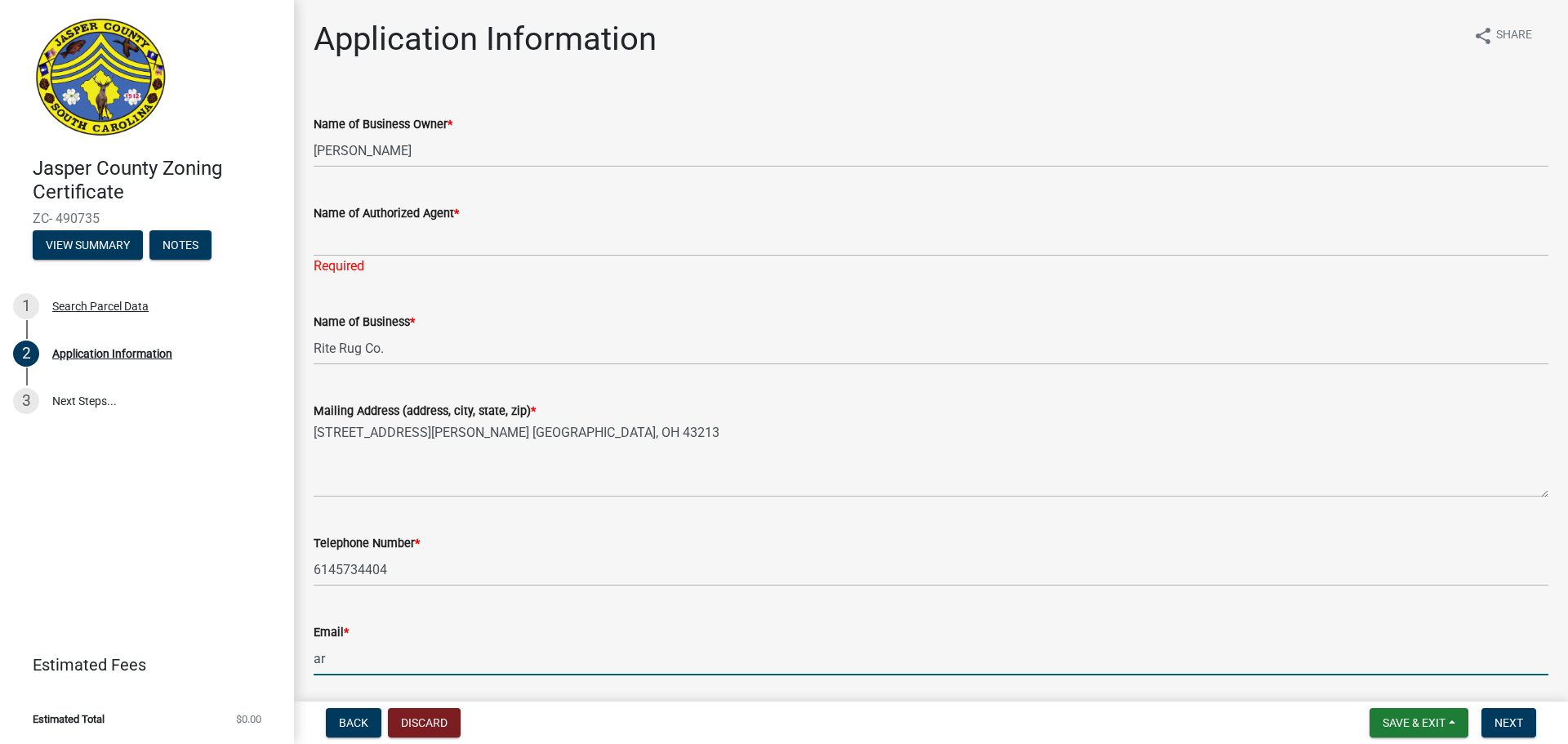
type input "a"
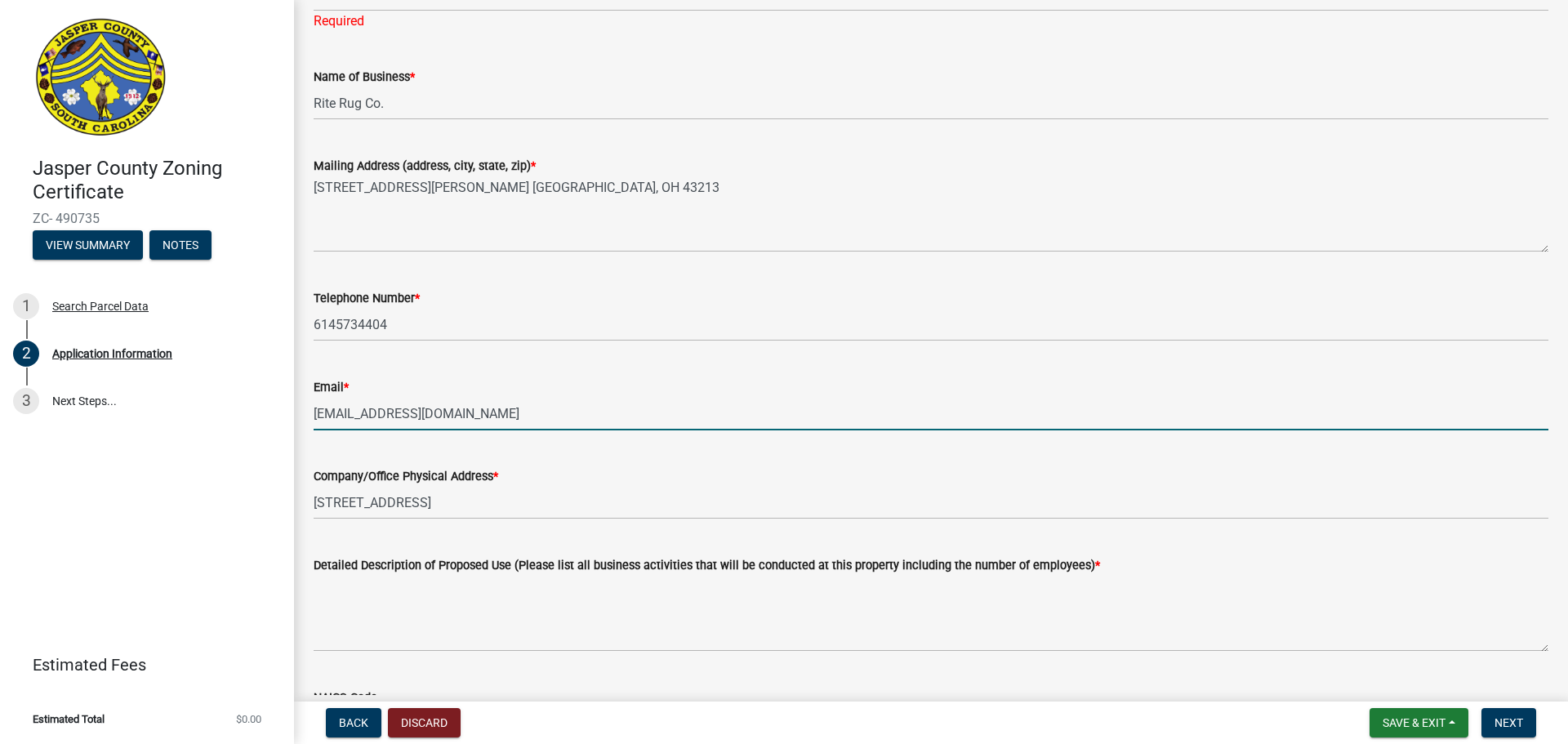
scroll to position [572, 0]
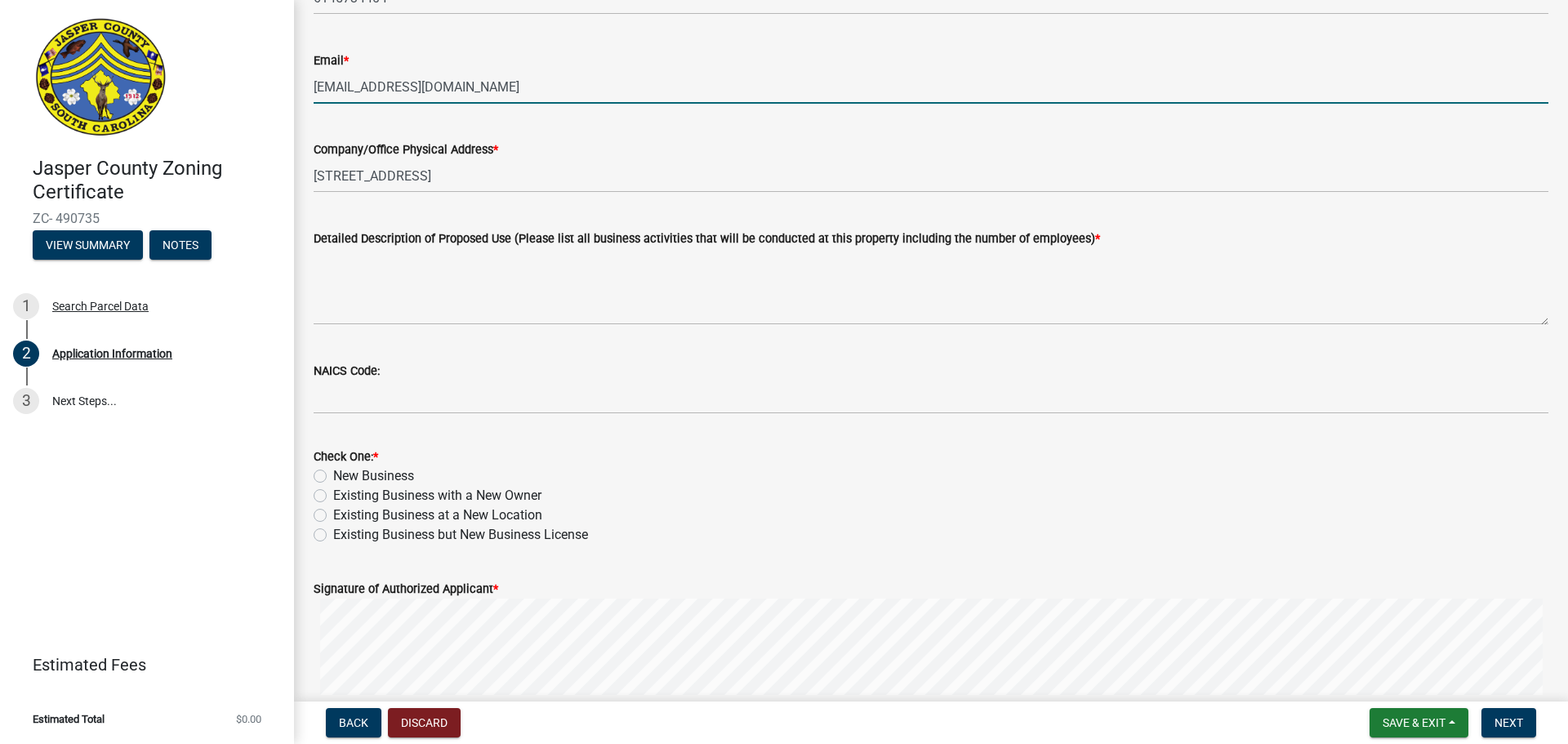
type input "[EMAIL_ADDRESS][DOMAIN_NAME]"
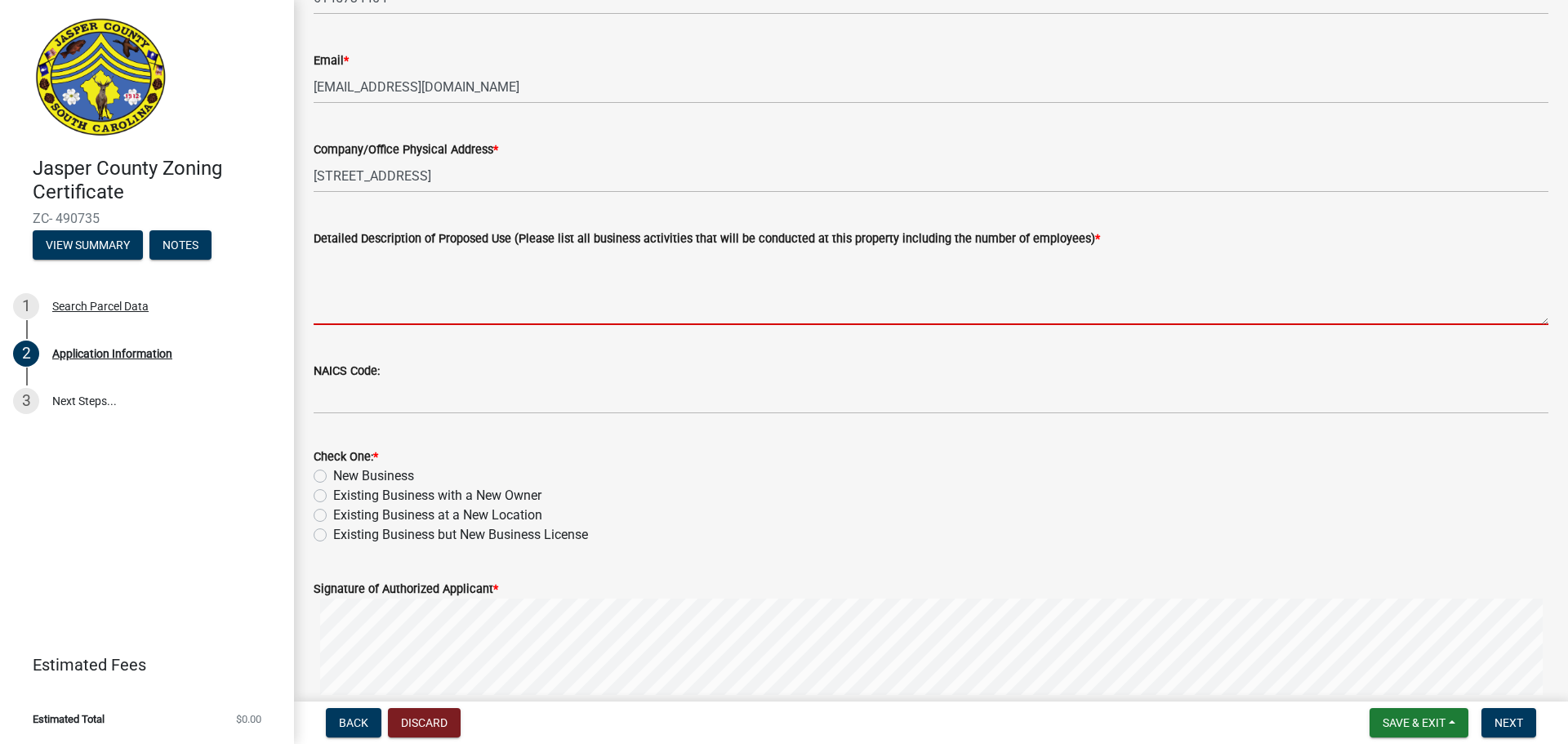
click at [594, 316] on textarea "Detailed Description of Proposed Use (Please list all business activities that …" at bounding box center [931, 287] width 1235 height 77
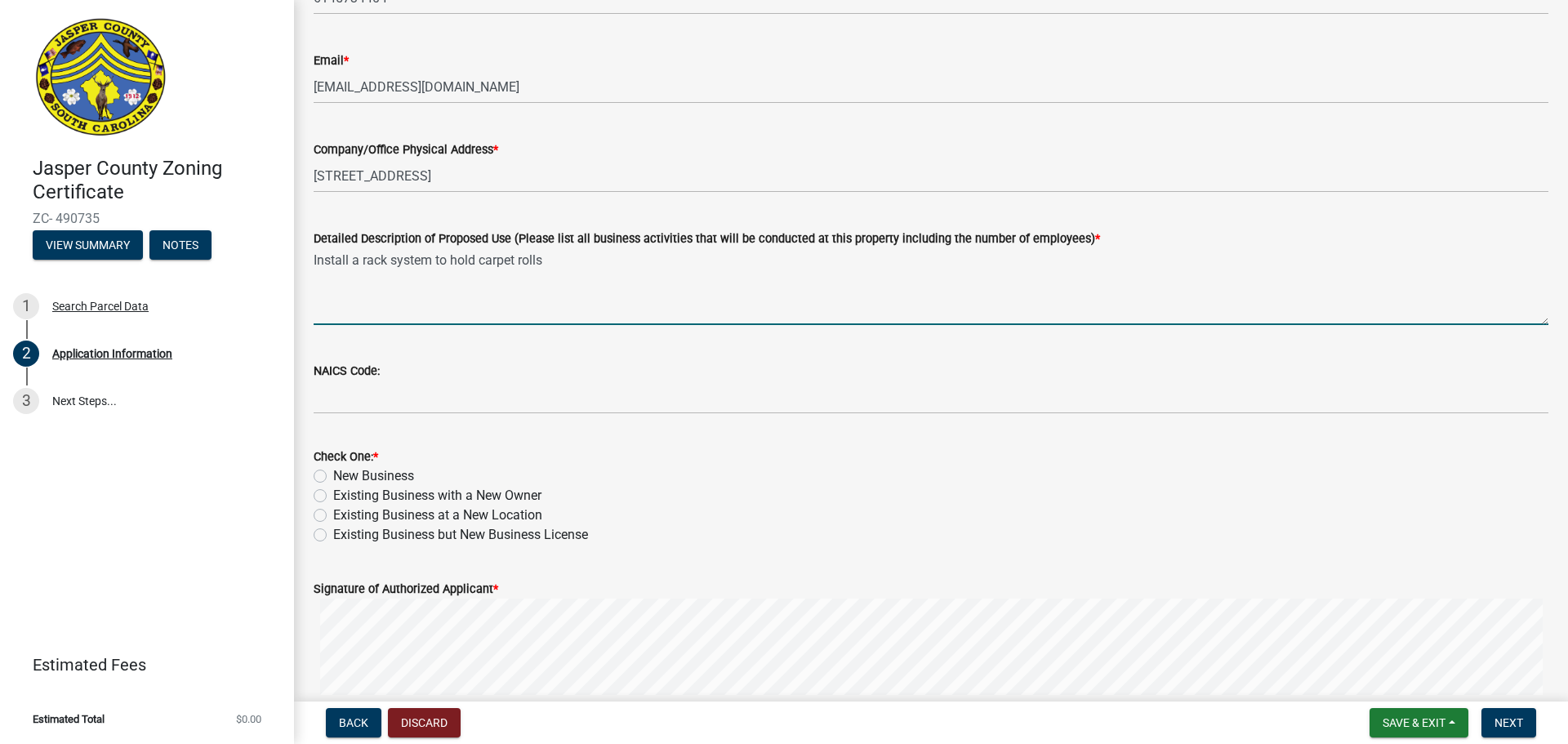
type textarea "Install a rack system to hold carpet rolls"
click at [420, 500] on label "Existing Business with a New Owner" at bounding box center [437, 495] width 208 height 19
click at [344, 496] on input "Existing Business with a New Owner" at bounding box center [338, 491] width 11 height 11
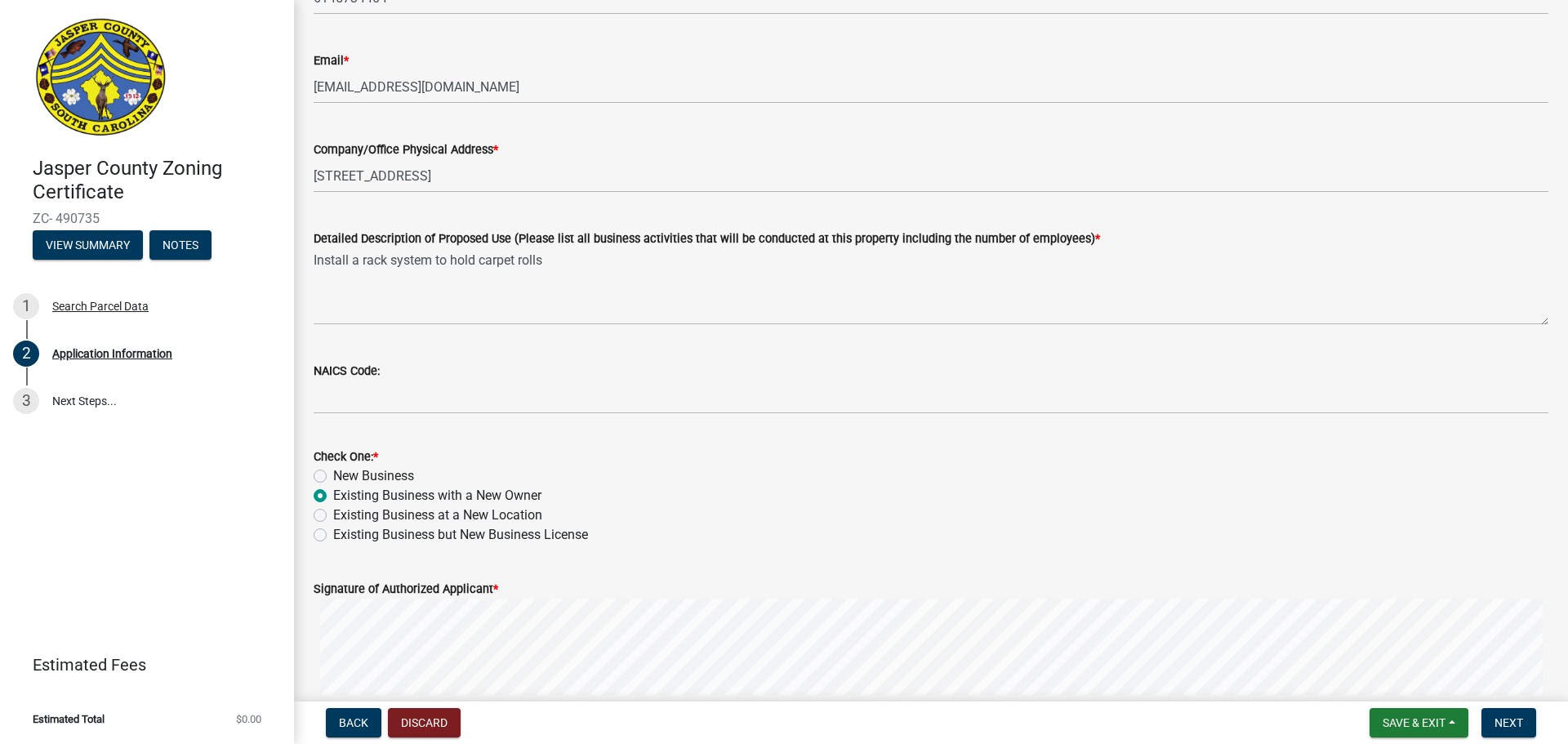
radio input "true"
click at [426, 516] on label "Existing Business at a New Location" at bounding box center [438, 515] width 209 height 19
click at [344, 516] on input "Existing Business at a New Location" at bounding box center [338, 511] width 11 height 11
radio input "true"
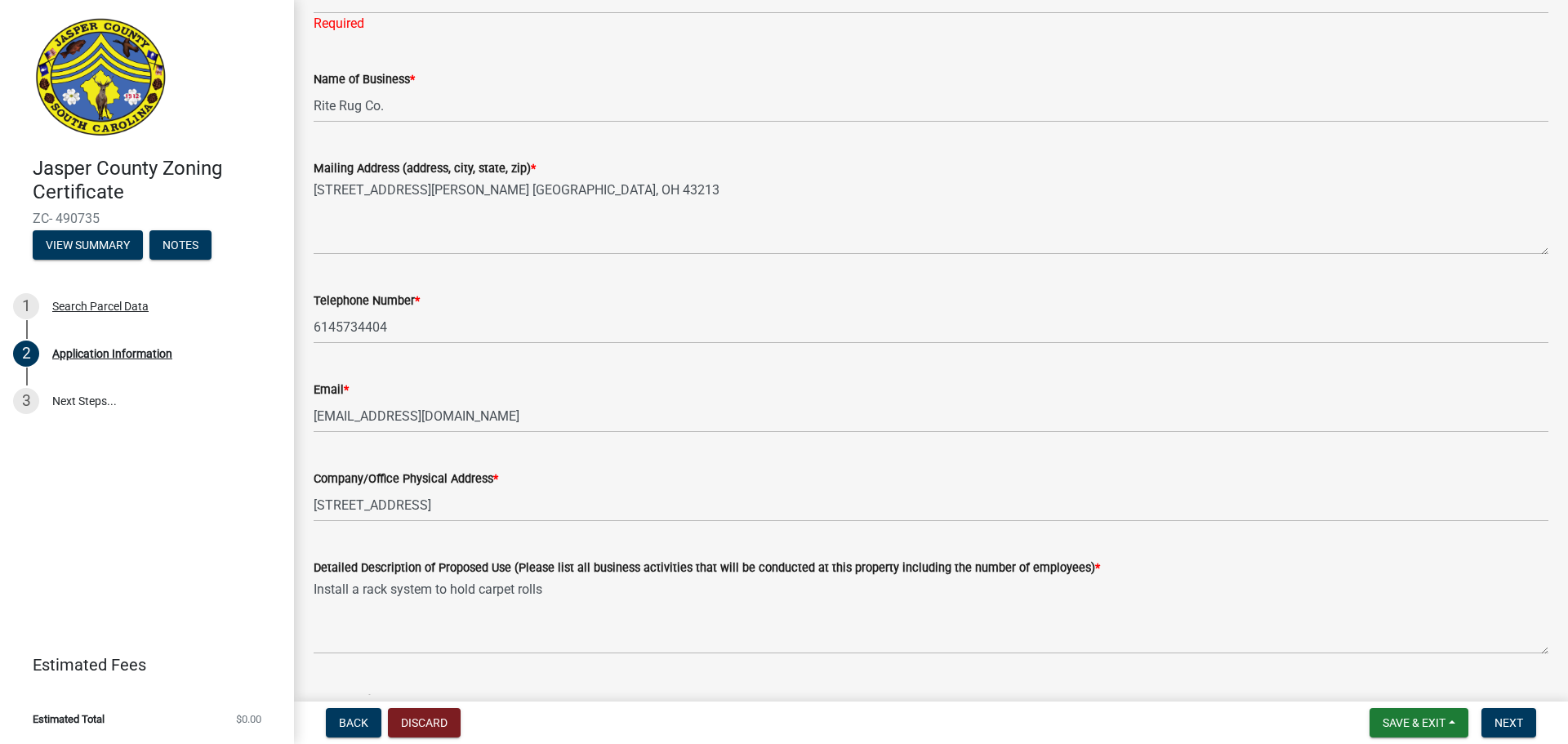
scroll to position [0, 0]
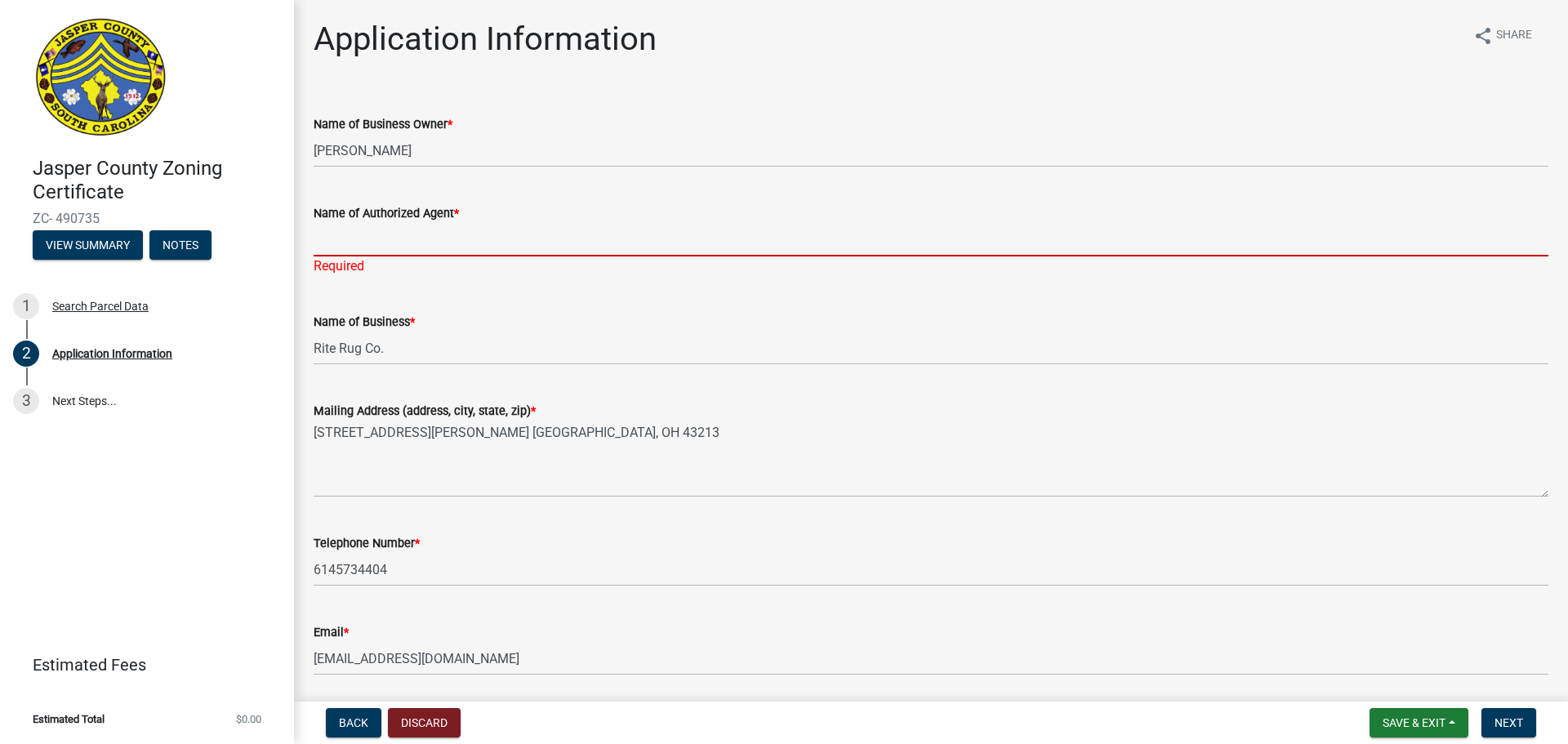
click at [369, 249] on input "Name of Authorized Agent *" at bounding box center [931, 239] width 1235 height 33
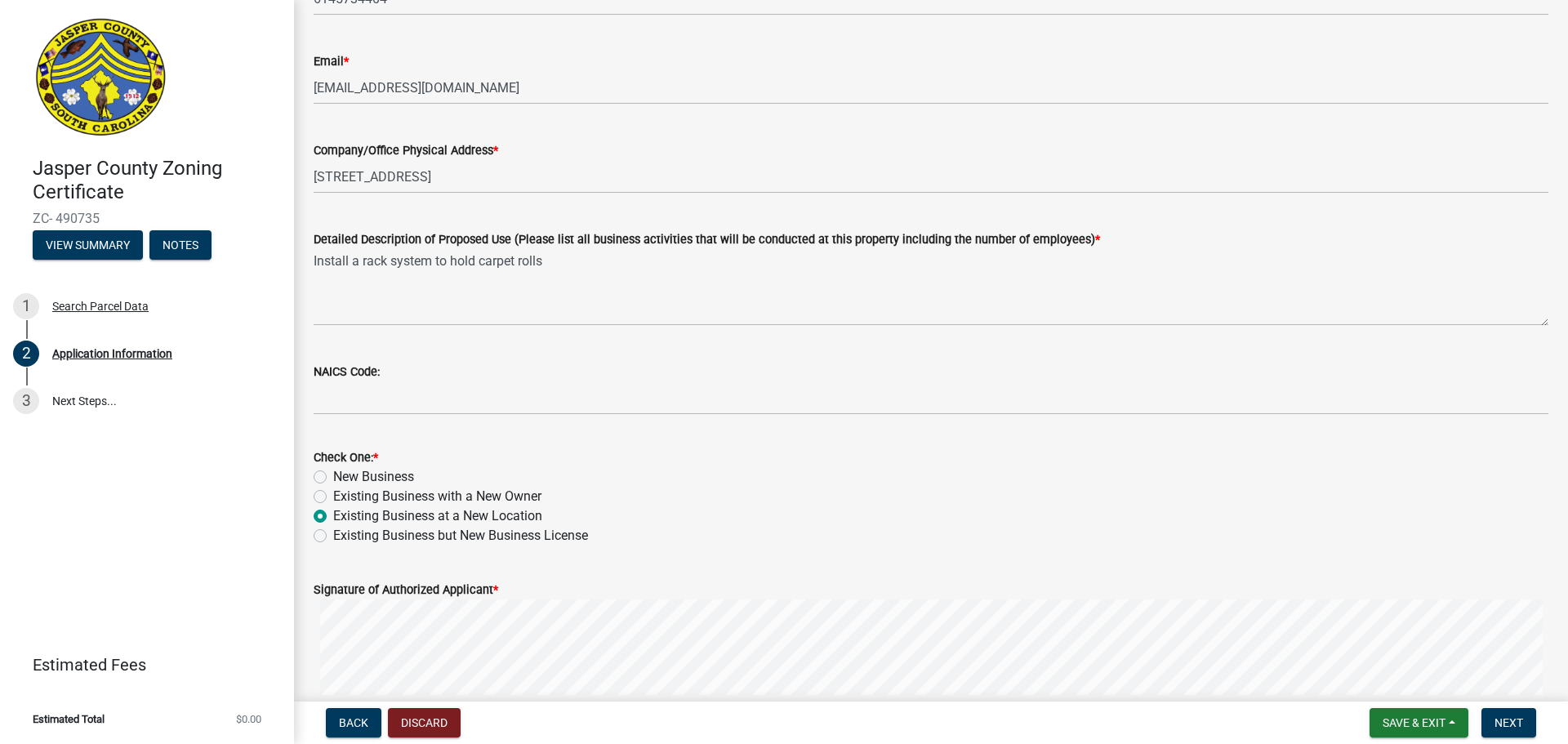
scroll to position [572, 0]
type input "[PERSON_NAME]"
click at [384, 536] on label "Existing Business but New Business License" at bounding box center [460, 535] width 255 height 19
click at [344, 536] on input "Existing Business but New Business License" at bounding box center [338, 531] width 11 height 11
radio input "true"
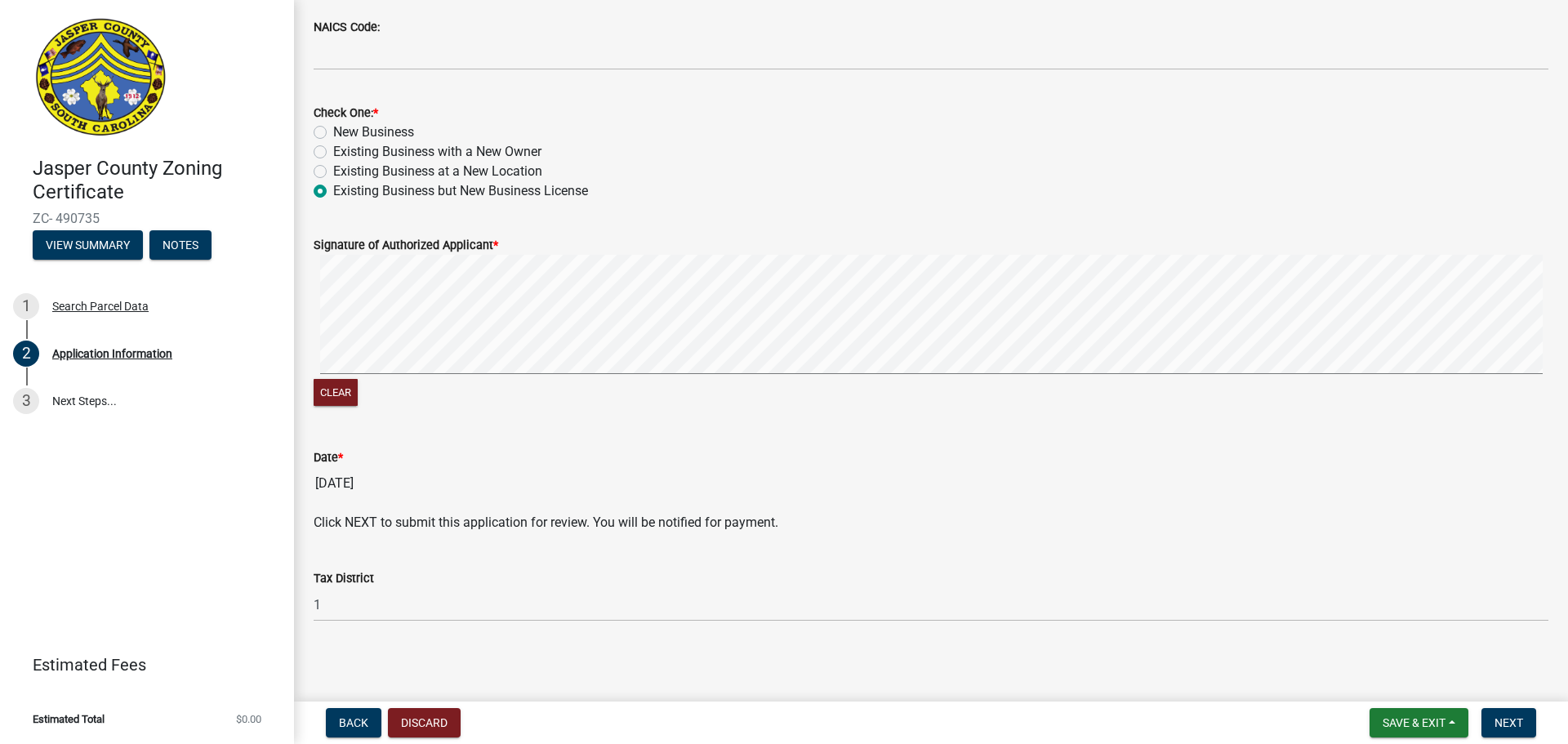
scroll to position [900, 0]
click at [1505, 726] on span "Next" at bounding box center [1509, 723] width 28 height 13
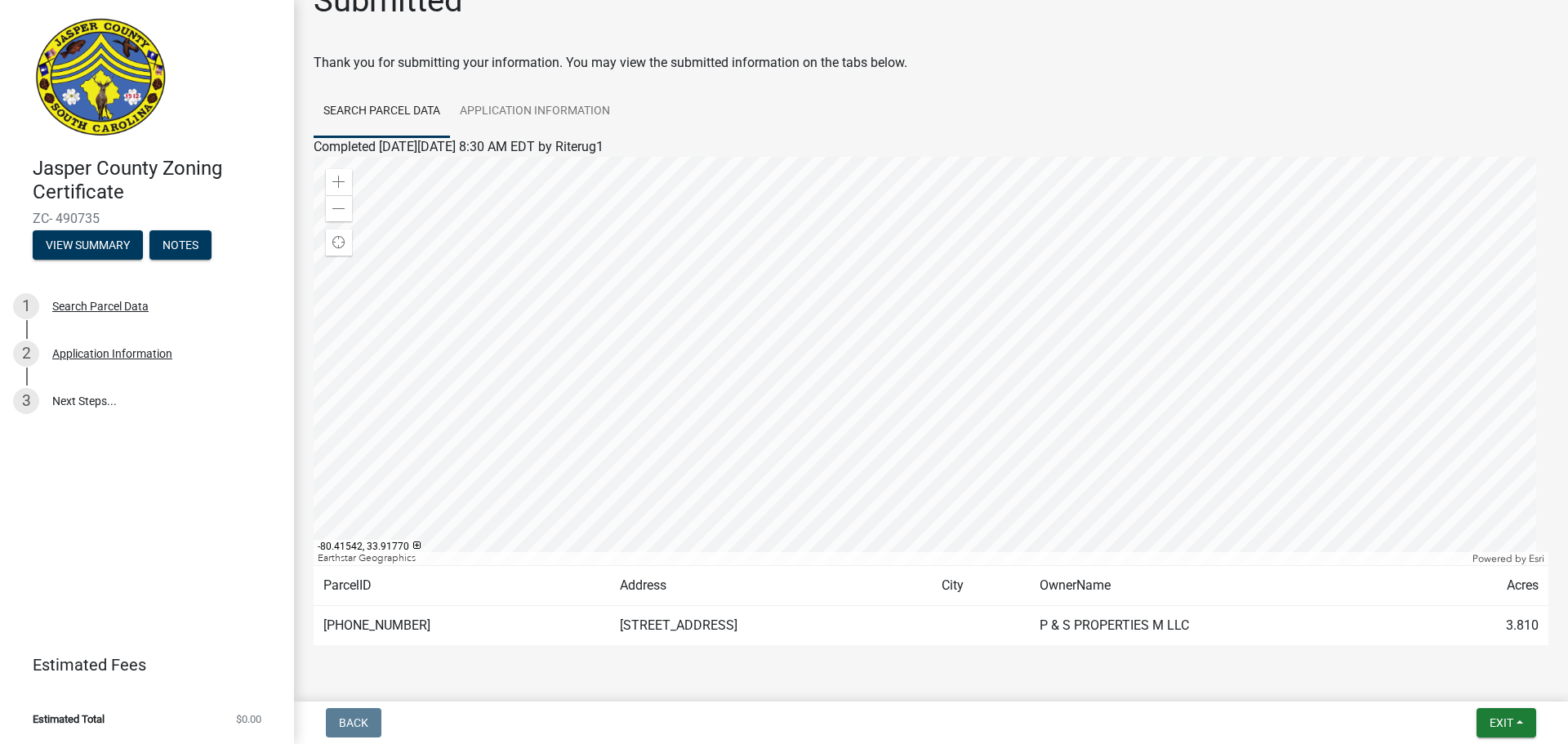
scroll to position [0, 0]
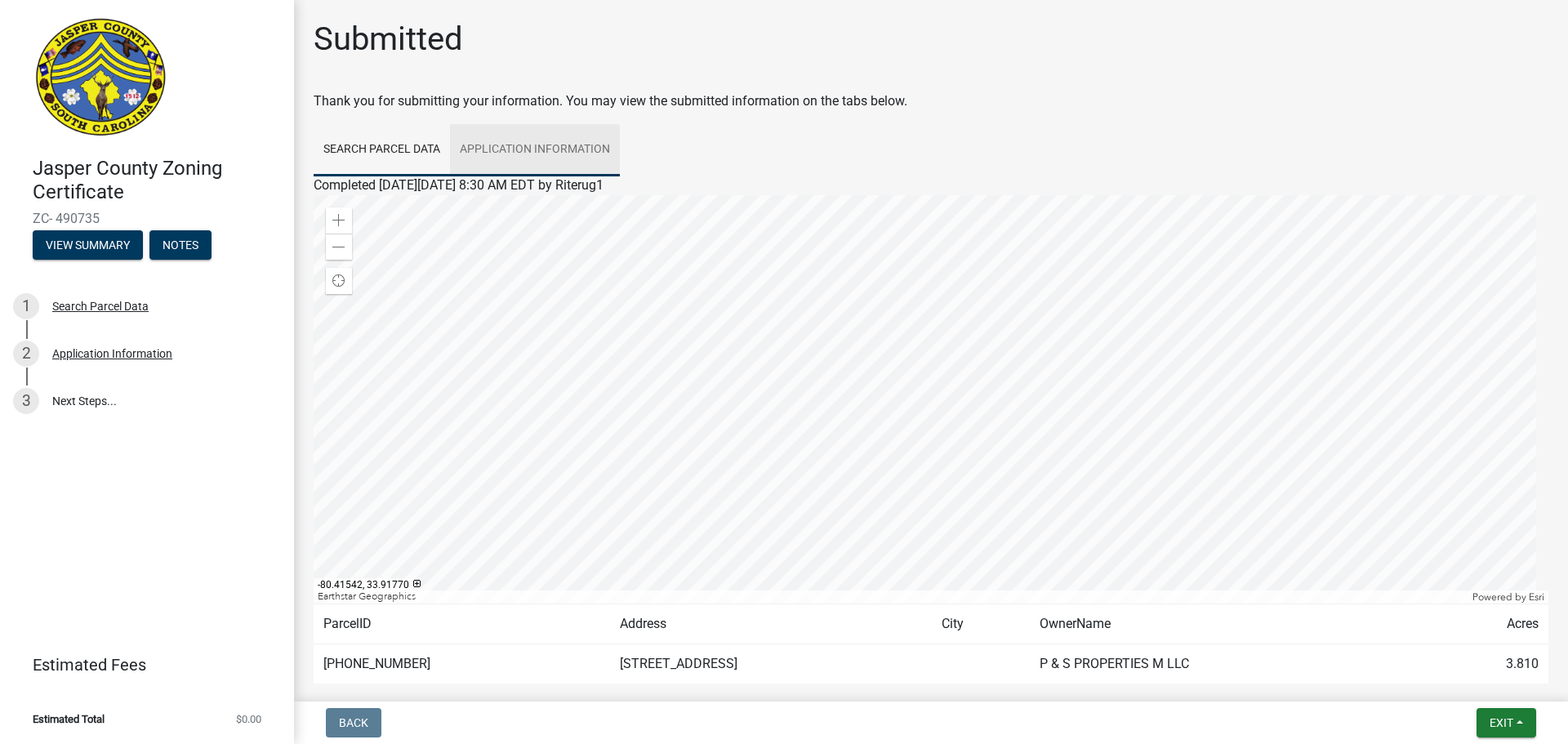
click at [522, 150] on link "Application Information" at bounding box center [535, 150] width 170 height 52
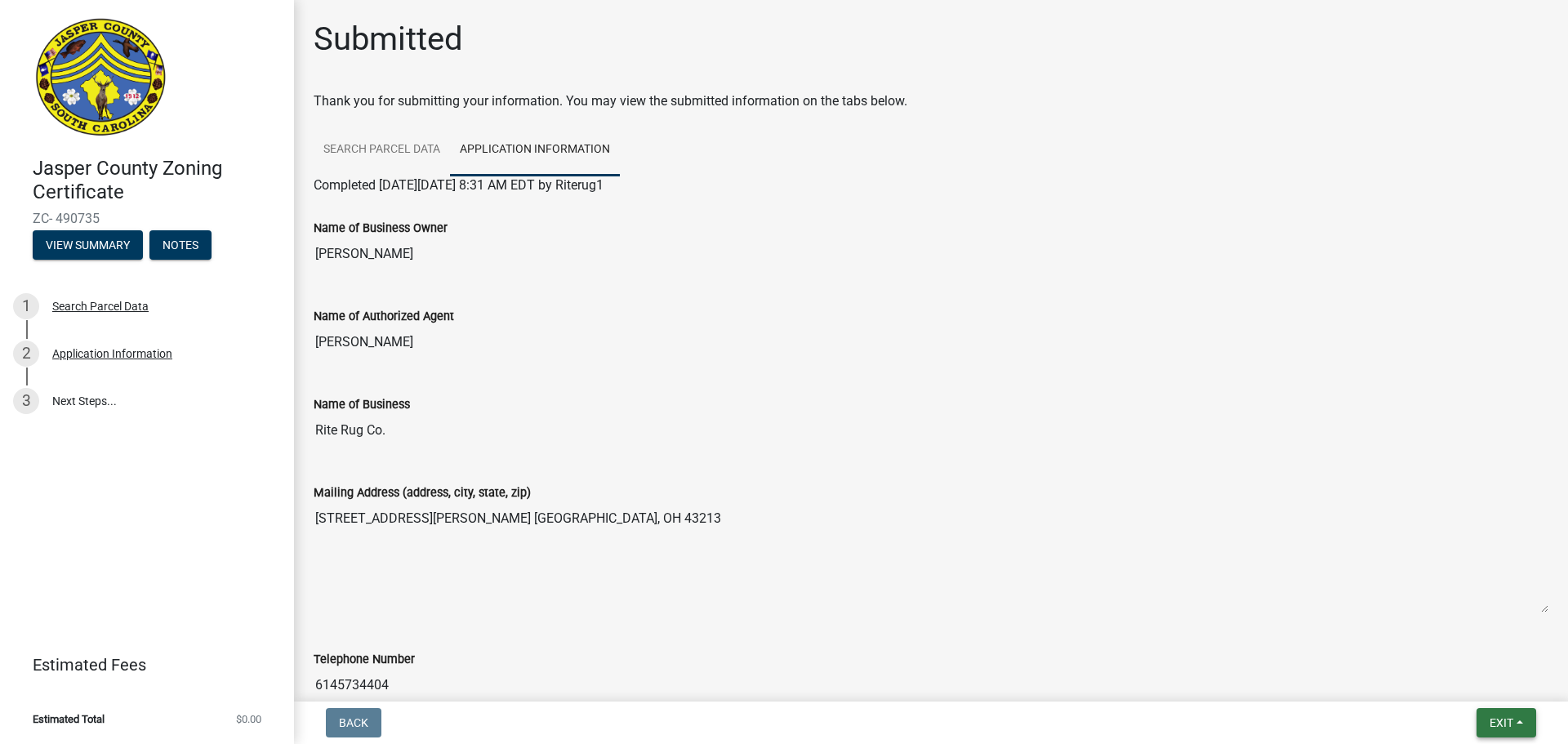
click at [1529, 722] on button "Exit" at bounding box center [1506, 722] width 59 height 29
click at [1480, 639] on button "Save" at bounding box center [1471, 641] width 131 height 39
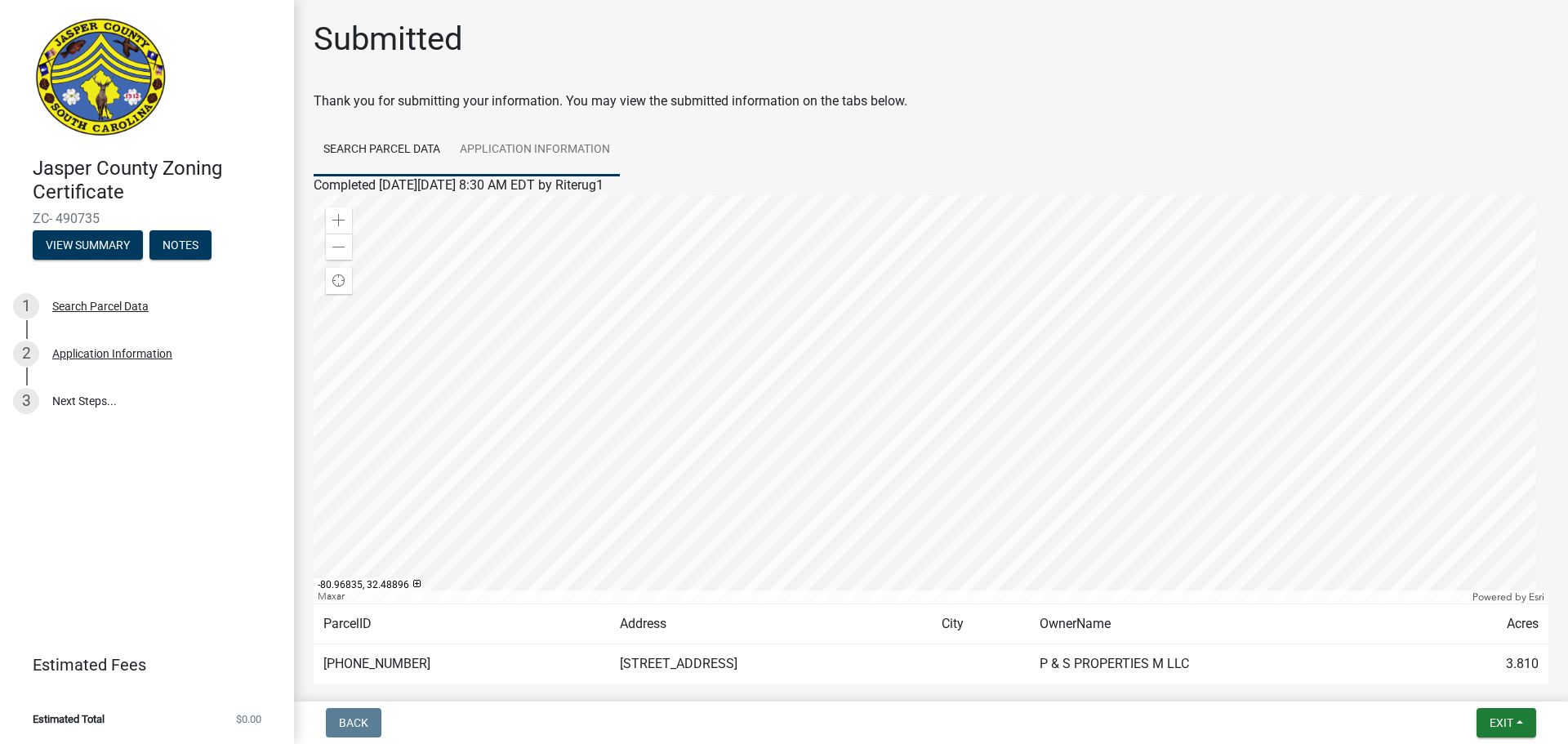
click at [548, 154] on link "Application Information" at bounding box center [535, 150] width 170 height 52
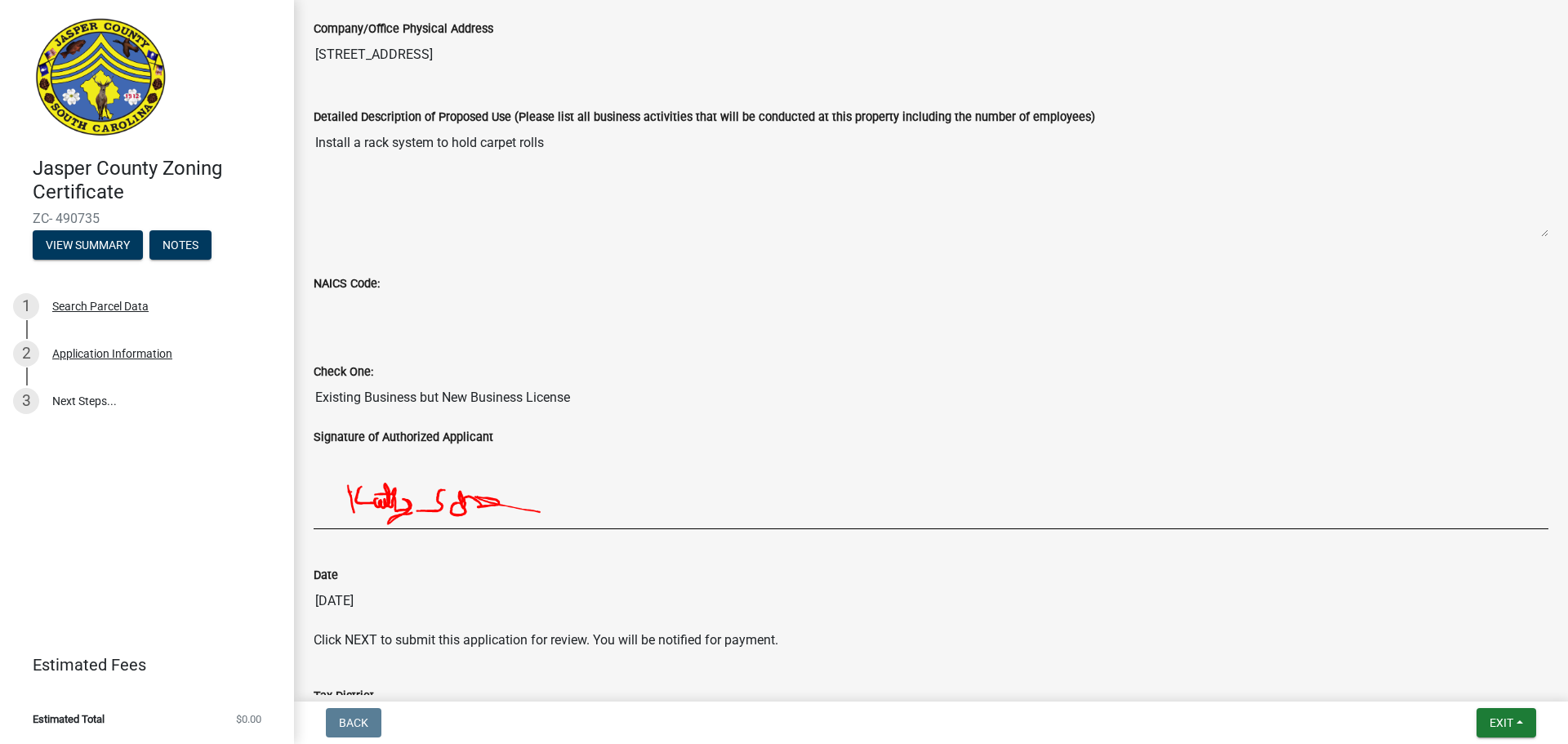
scroll to position [947, 0]
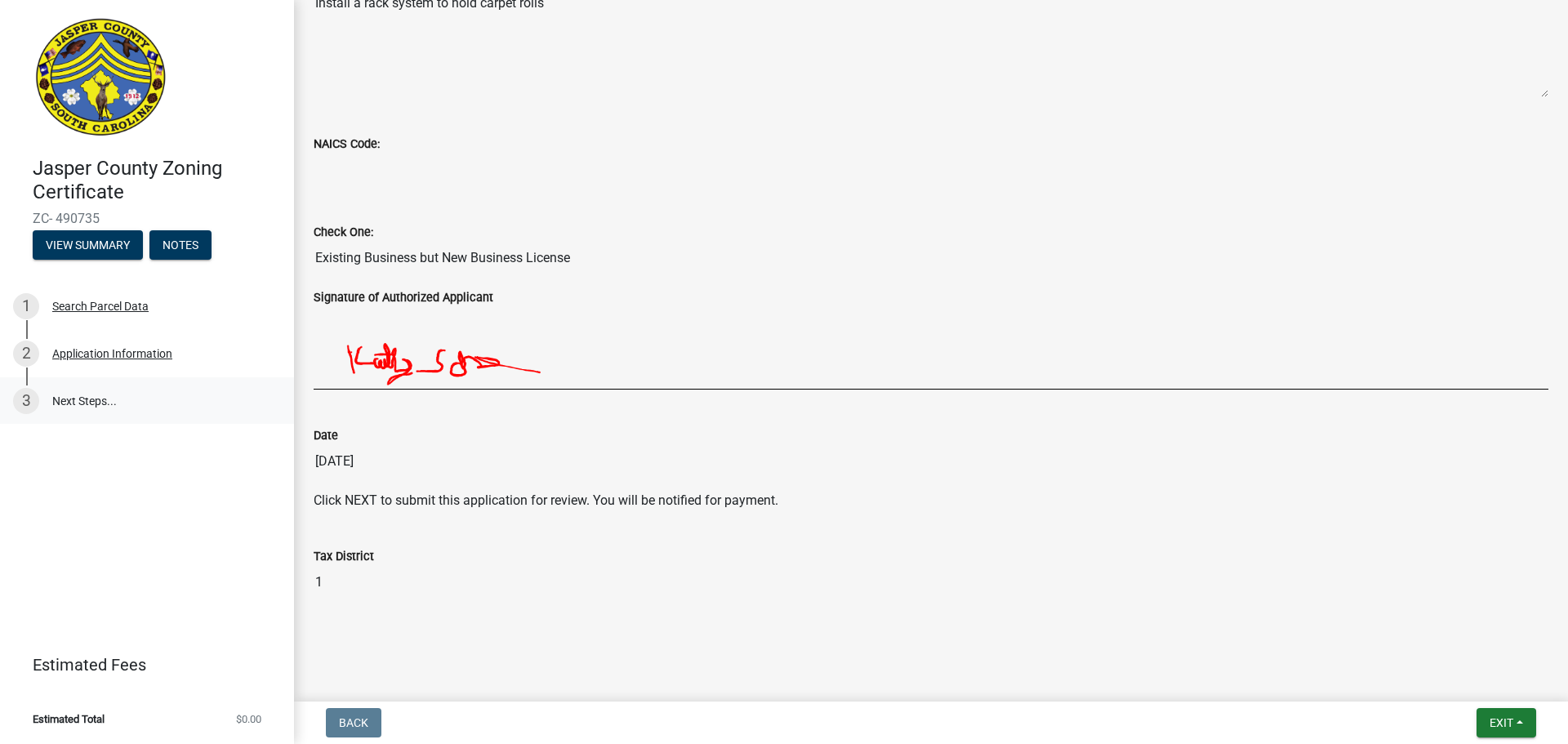
click at [76, 408] on link "3 Next Steps..." at bounding box center [146, 401] width 294 height 48
click at [91, 389] on link "3 Next Steps..." at bounding box center [146, 401] width 294 height 48
click at [107, 357] on div "Application Information" at bounding box center [111, 354] width 120 height 12
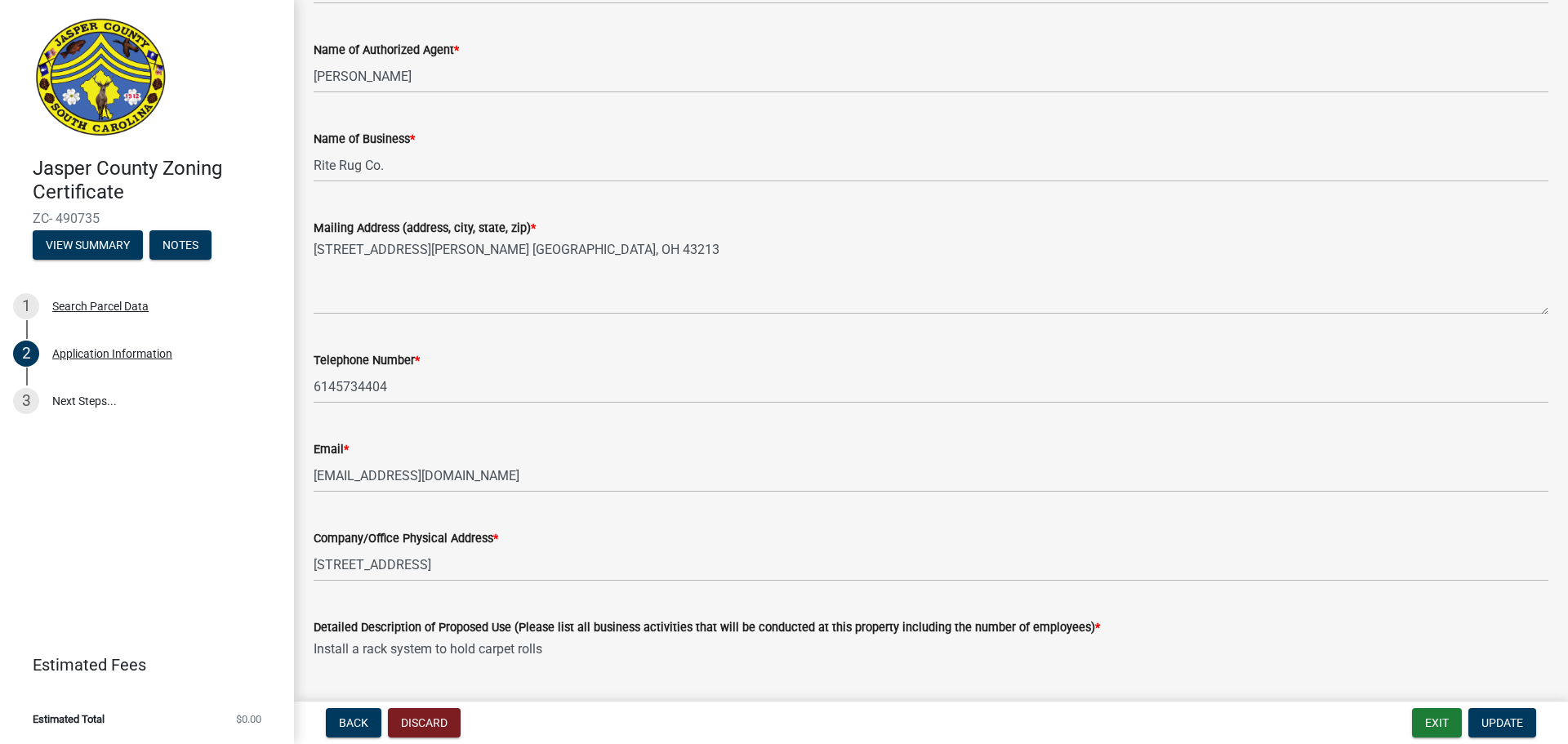
scroll to position [0, 0]
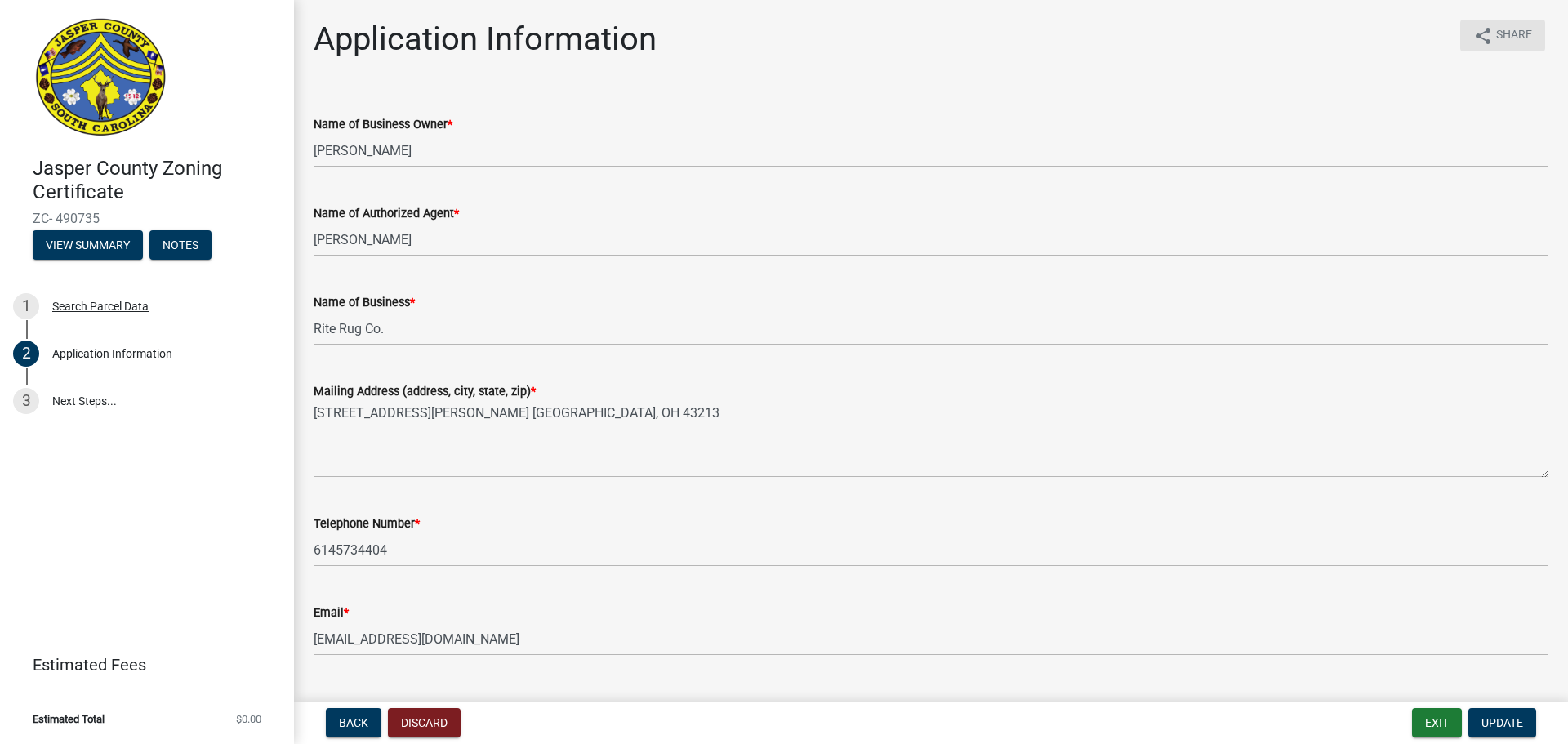
click at [1501, 45] on span "Share" at bounding box center [1514, 35] width 36 height 19
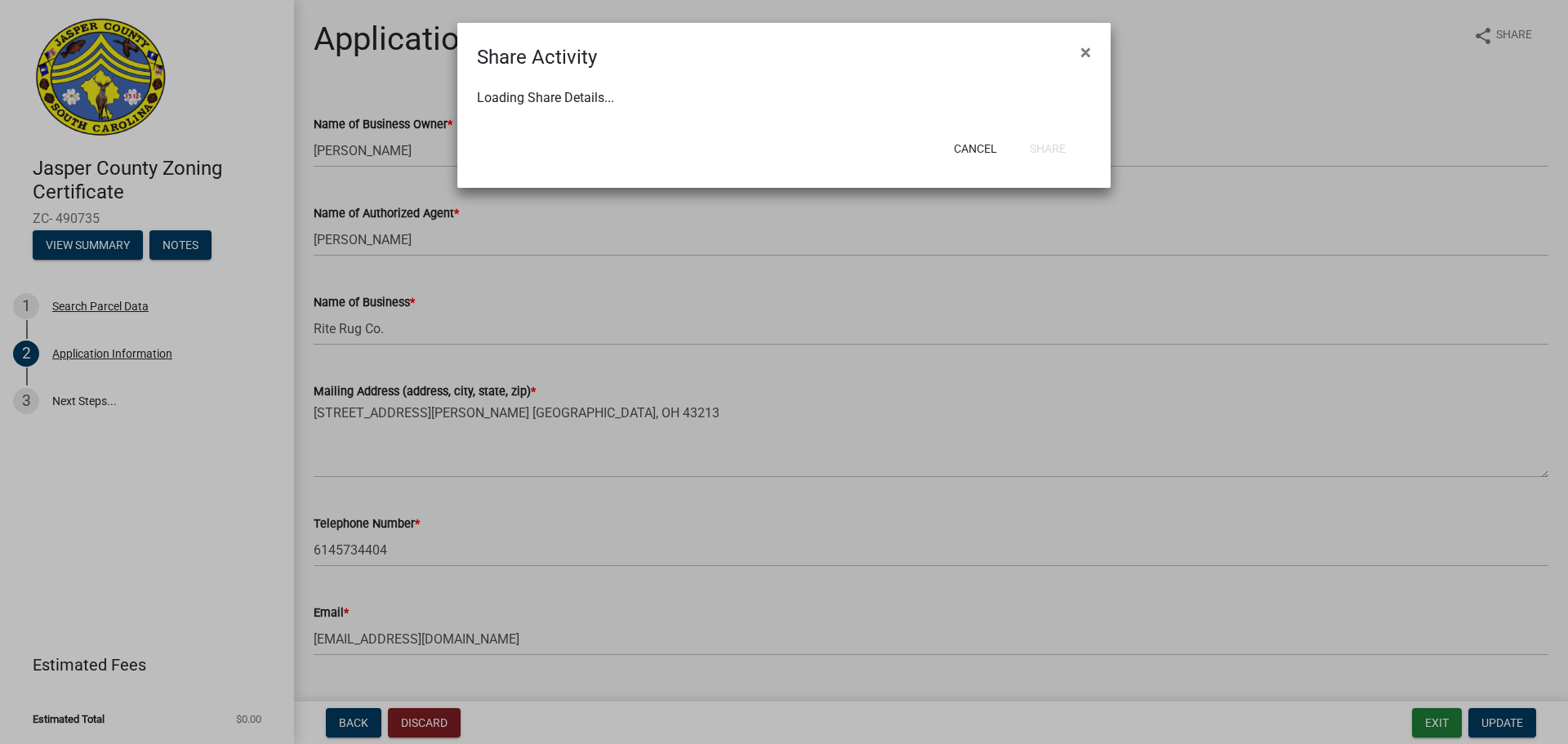
select select "1"
select select "0"
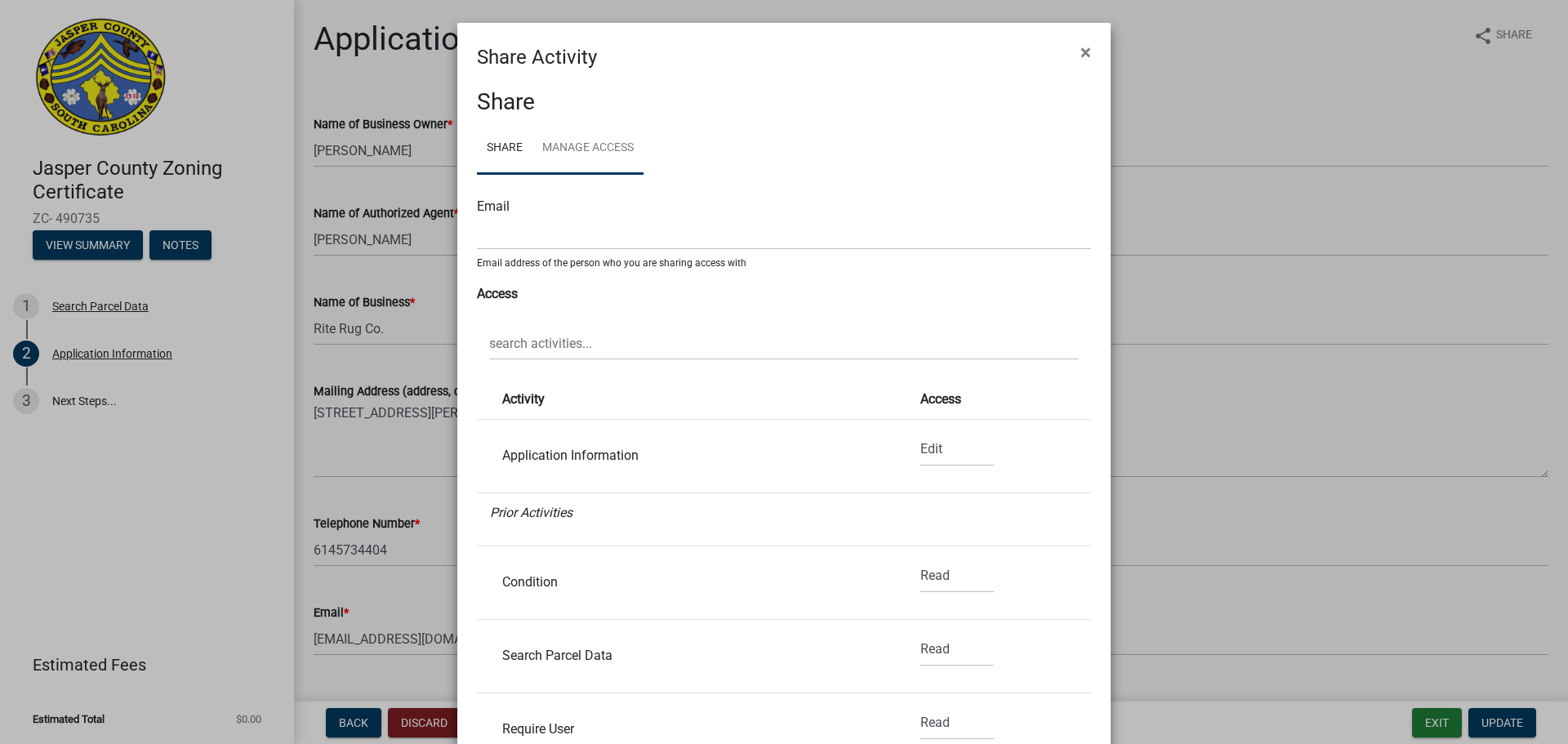
click at [584, 154] on link "Manage Access" at bounding box center [587, 148] width 111 height 52
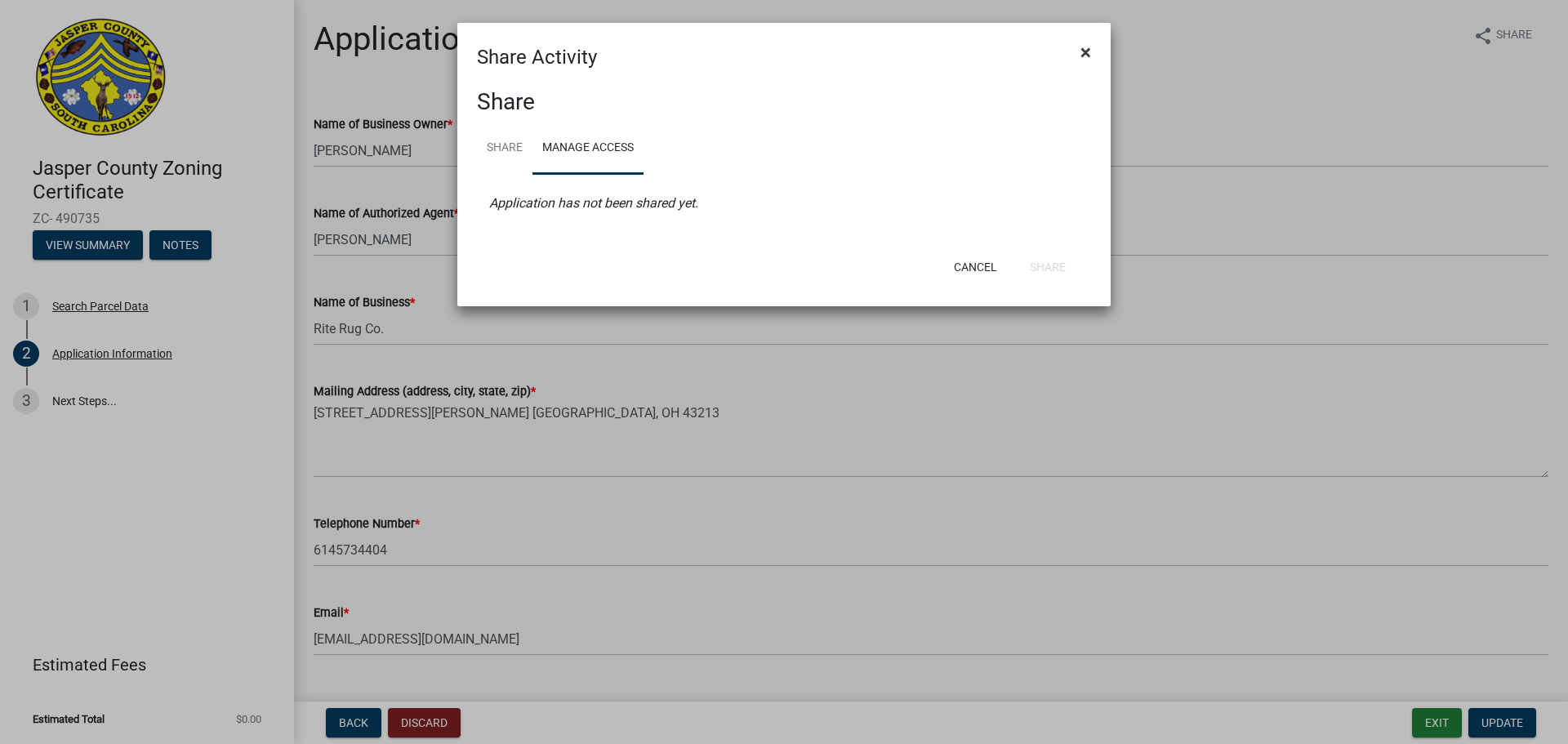
click at [1091, 56] on button "×" at bounding box center [1086, 52] width 37 height 46
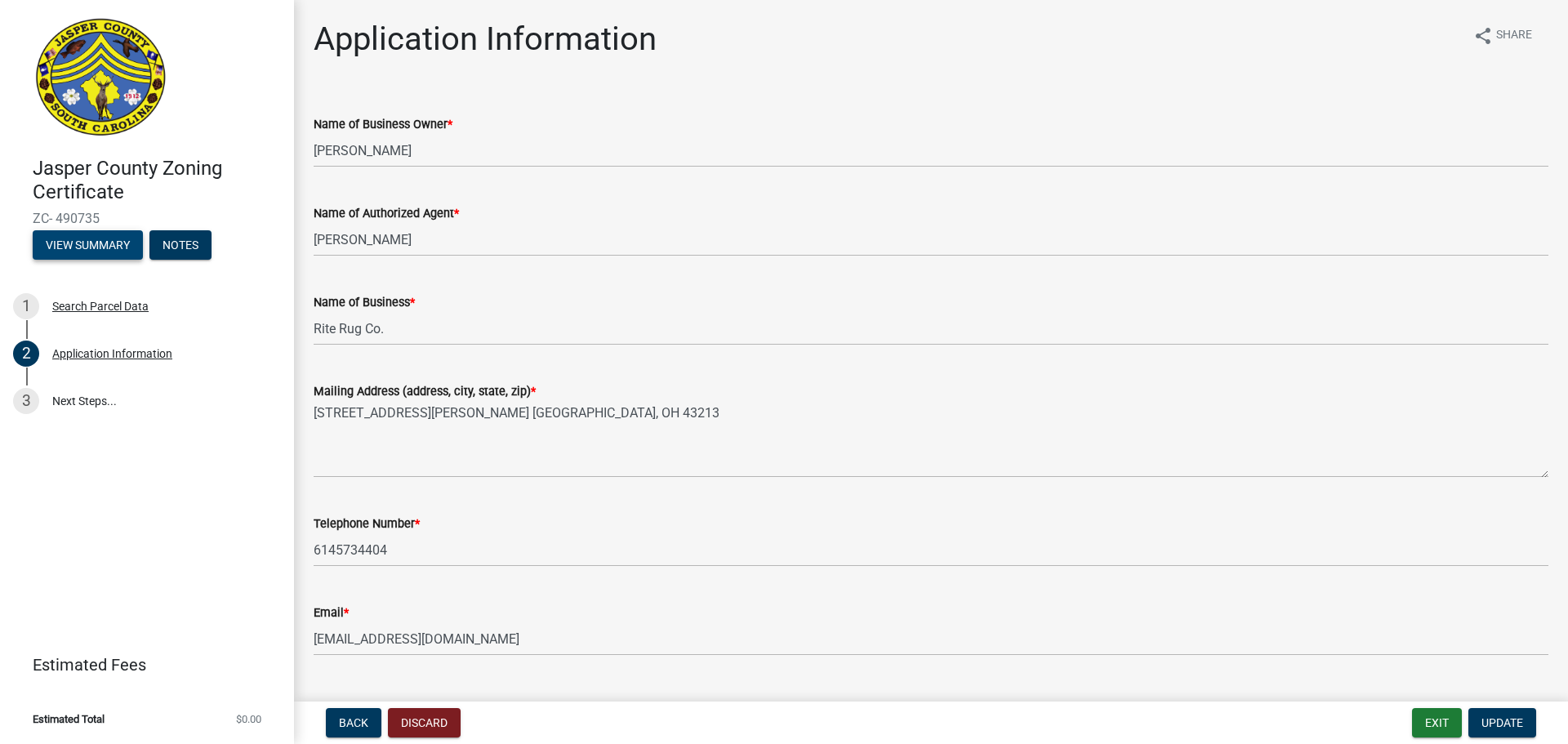
click at [73, 248] on button "View Summary" at bounding box center [88, 244] width 110 height 29
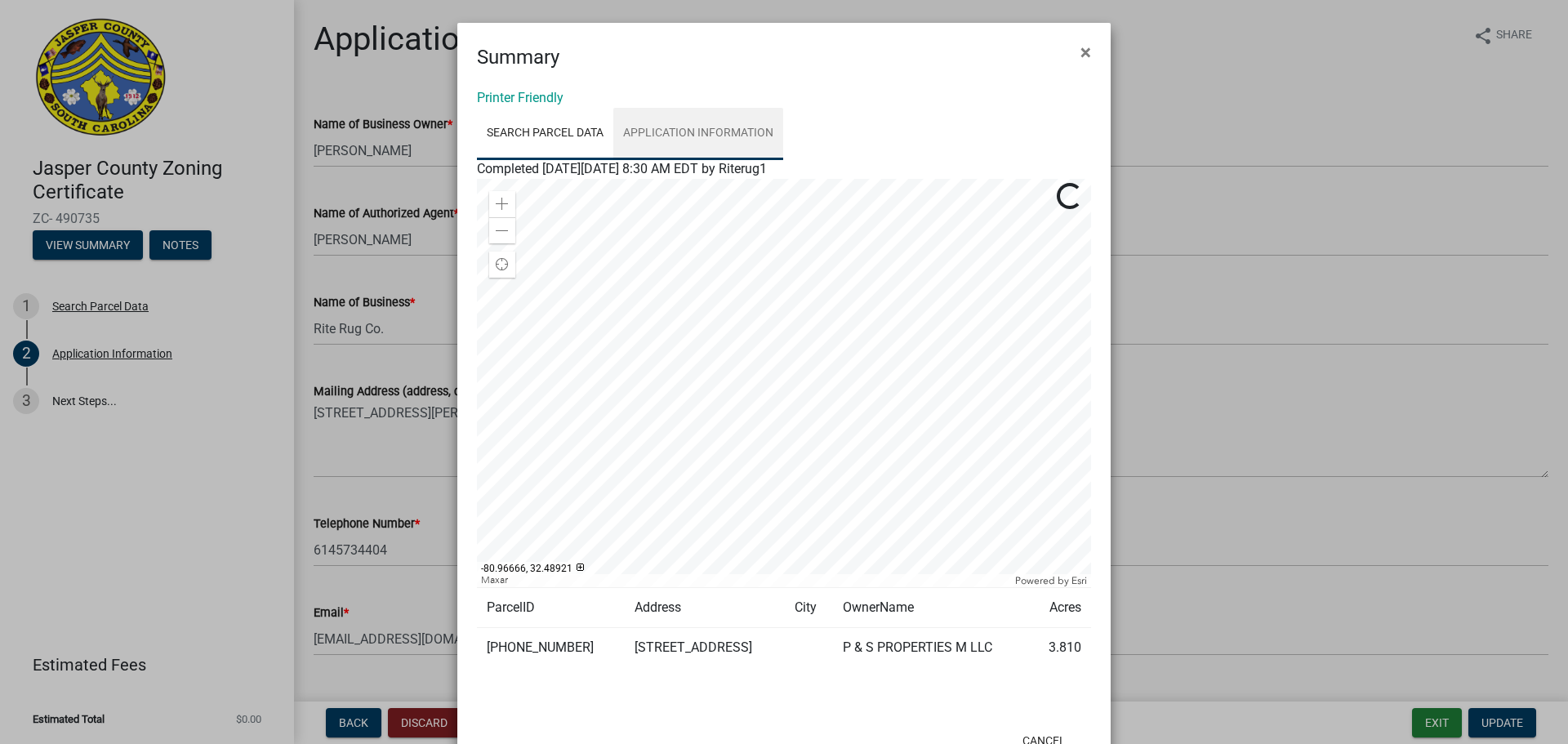
click at [675, 140] on link "Application Information" at bounding box center [698, 134] width 170 height 52
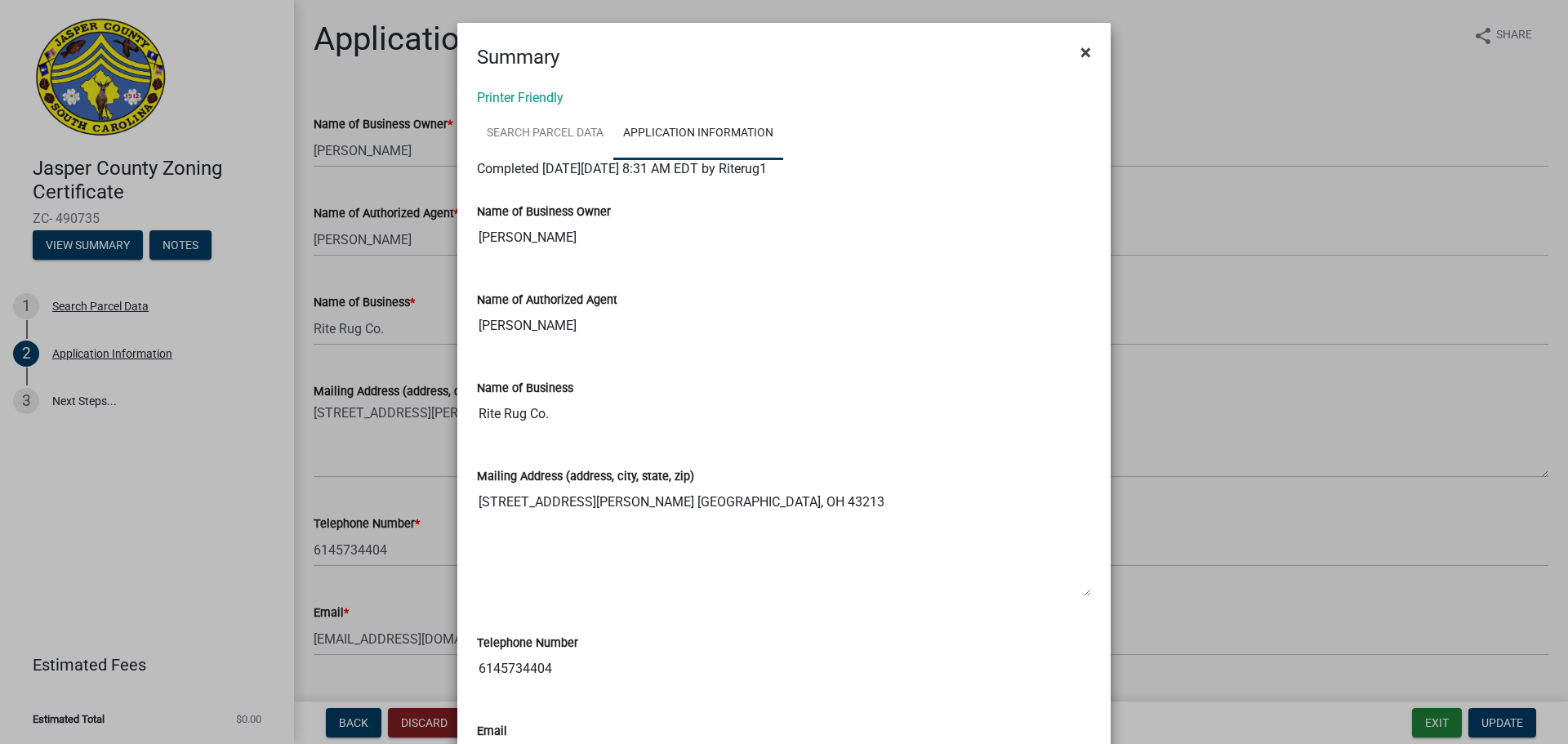
click at [1084, 64] on button "×" at bounding box center [1086, 52] width 37 height 46
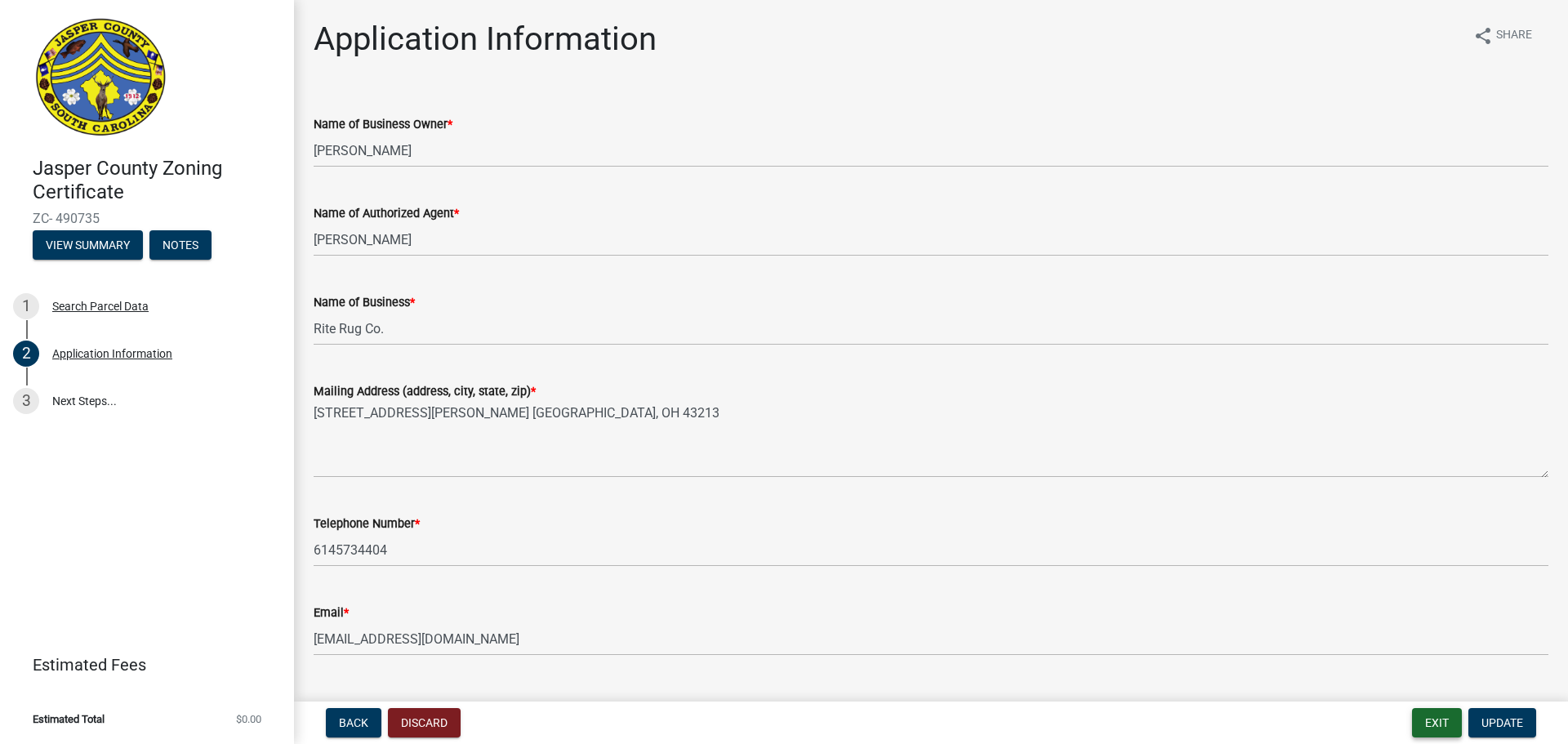
click at [1443, 721] on button "Exit" at bounding box center [1437, 722] width 50 height 29
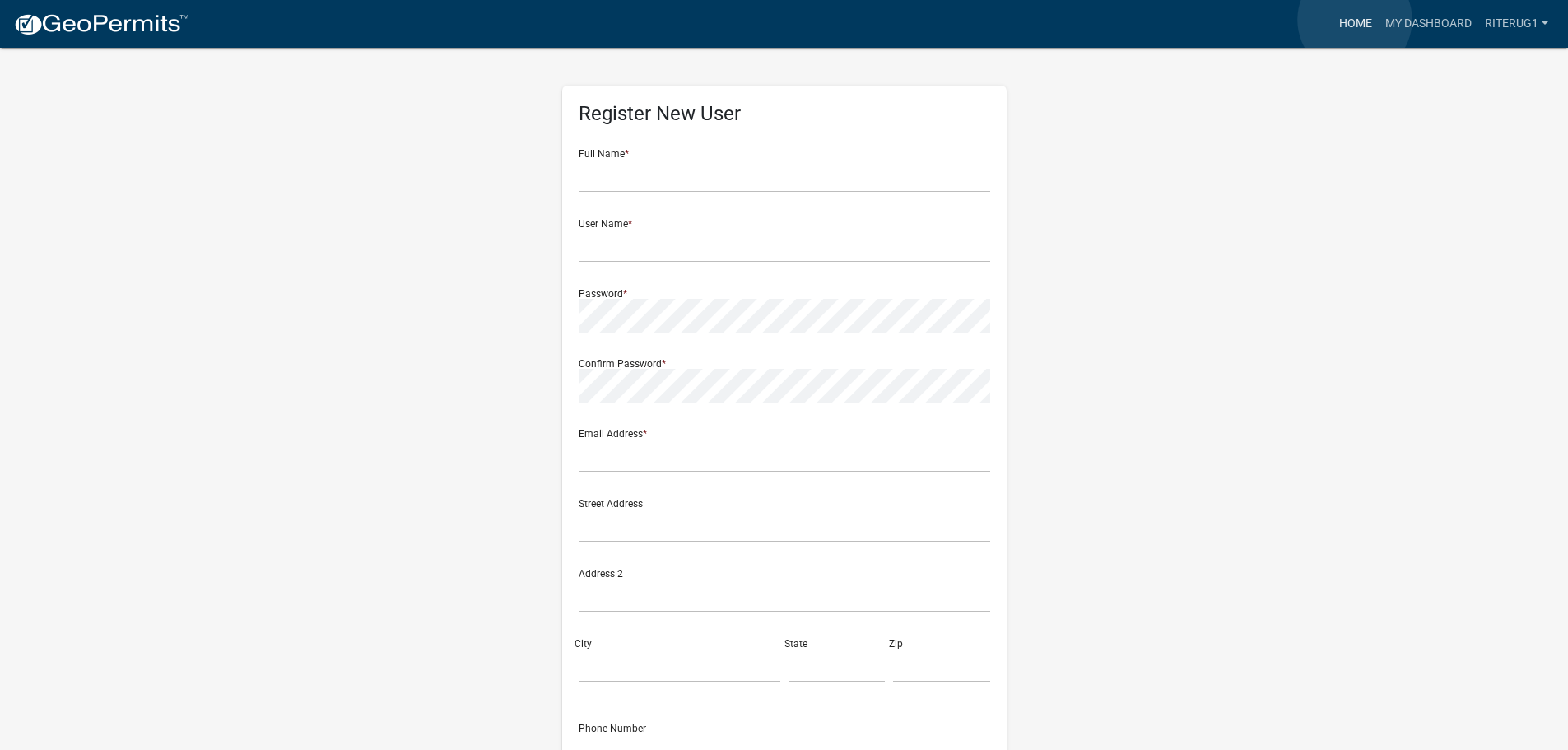
click at [1355, 19] on link "Home" at bounding box center [1355, 24] width 46 height 31
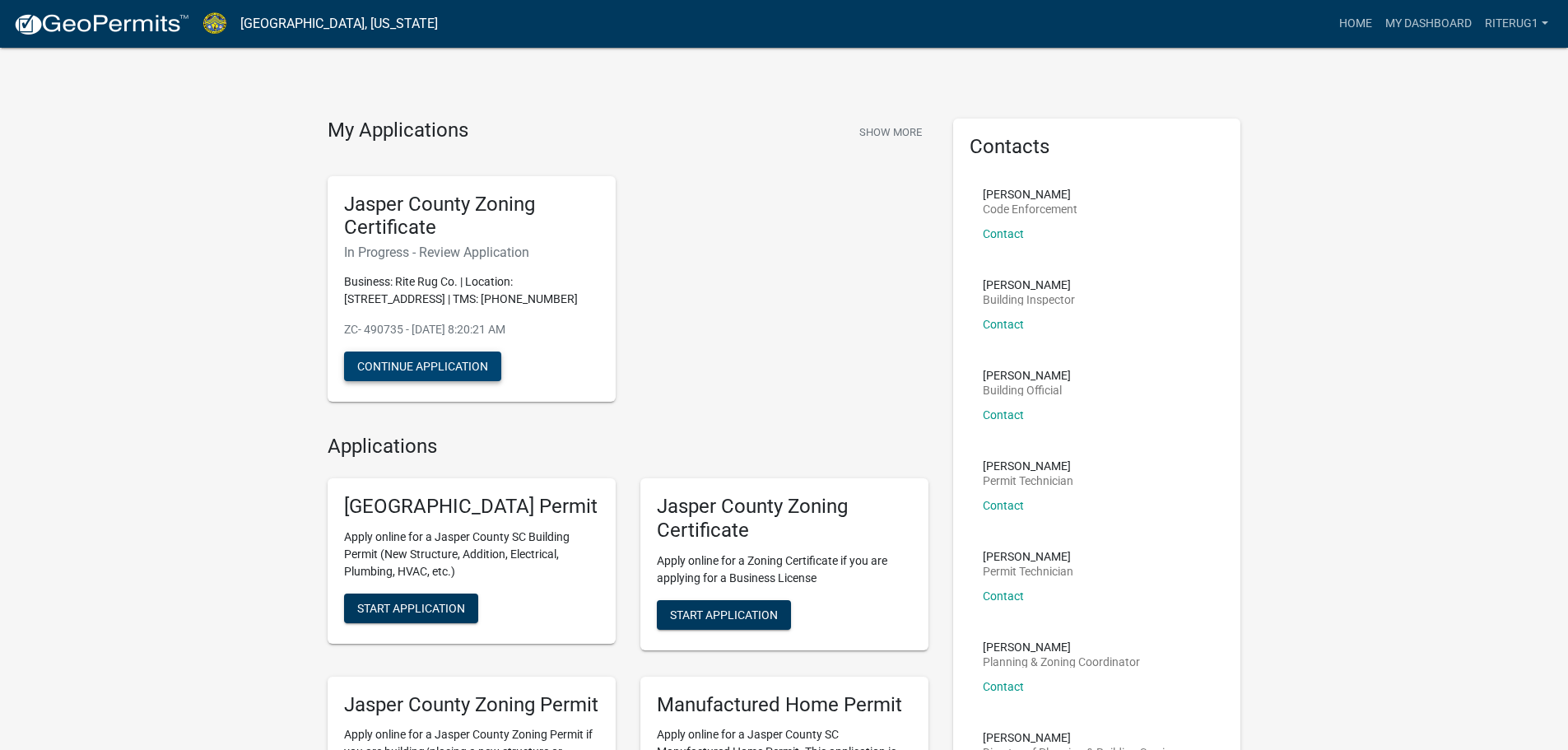
click at [481, 364] on button "Continue Application" at bounding box center [423, 366] width 157 height 30
